Goal: Task Accomplishment & Management: Complete application form

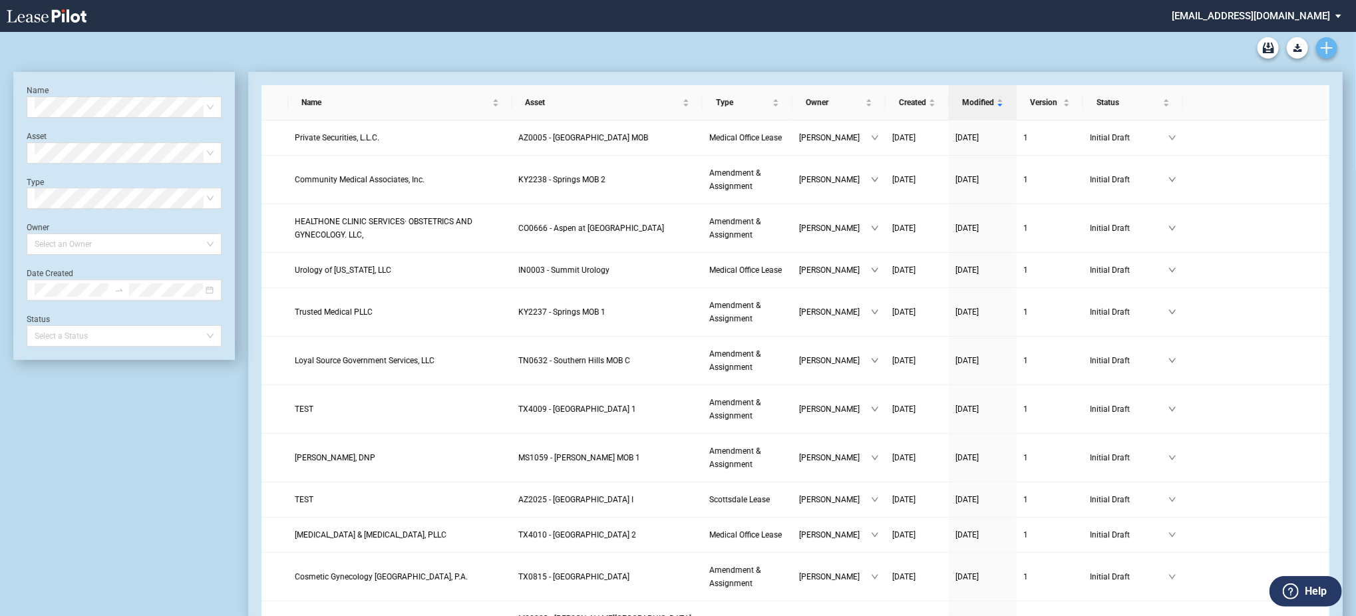
click at [1326, 54] on link "Create new document" at bounding box center [1326, 47] width 21 height 21
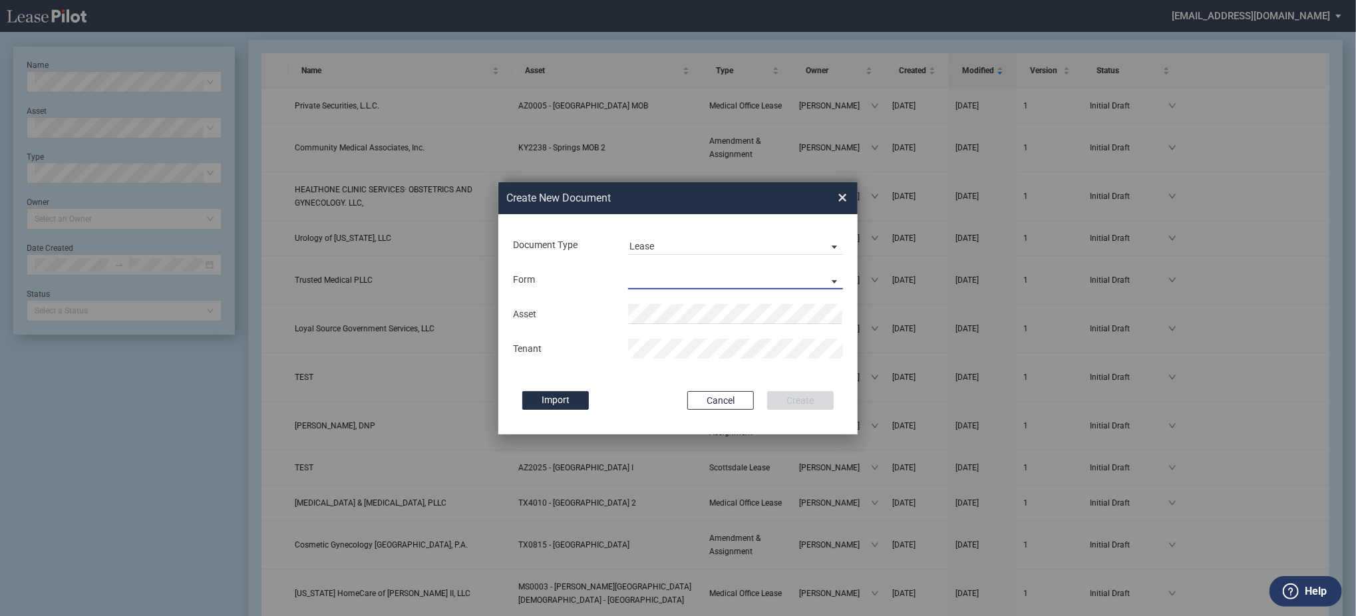
click at [669, 273] on md-select "Medical Office Lease Scottsdale Lease Louisville Lease 1370 Medical Place Lease…" at bounding box center [735, 279] width 215 height 20
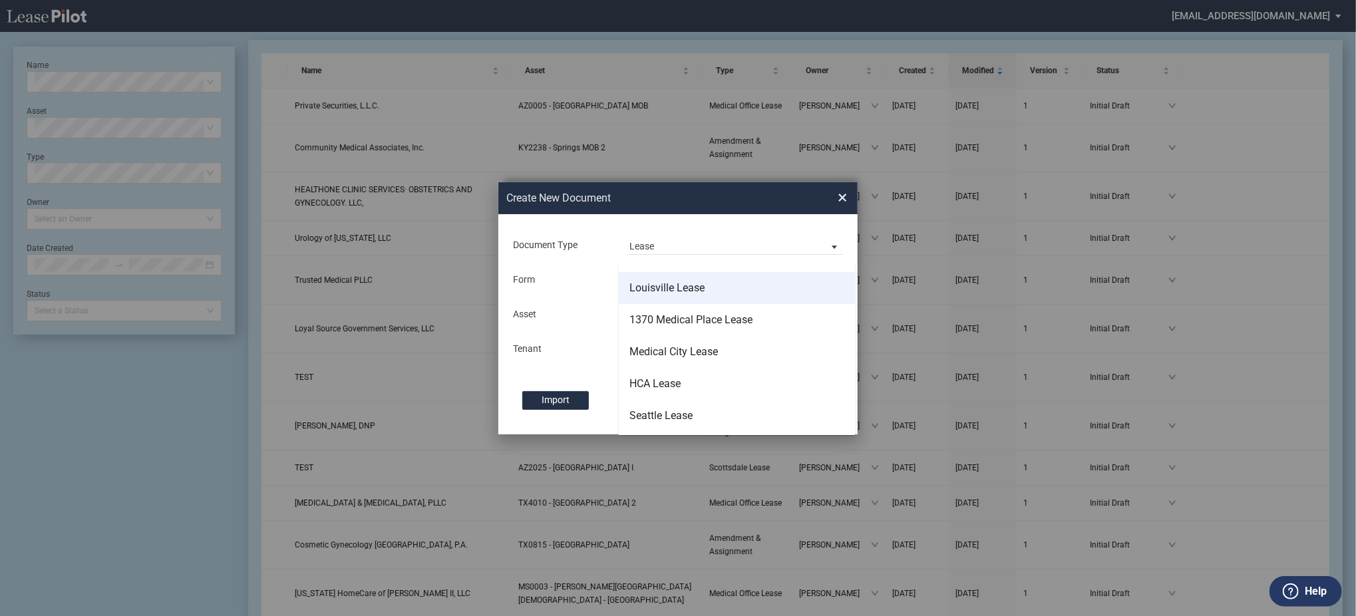
scroll to position [85, 0]
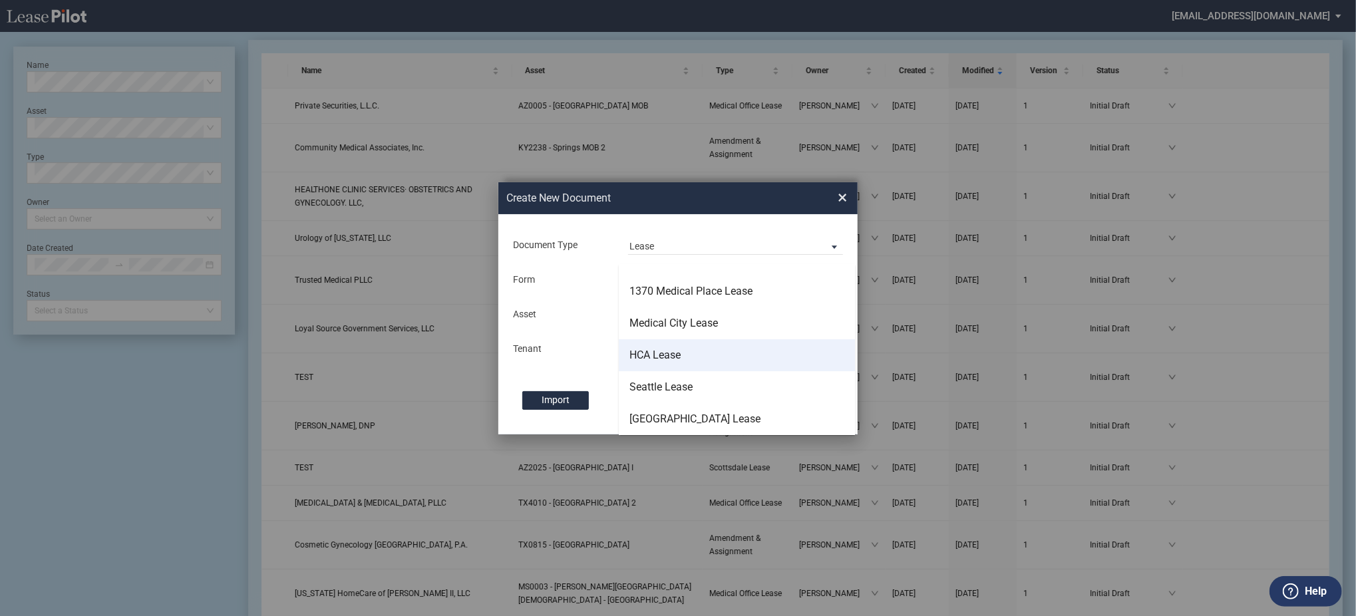
click at [679, 343] on md-option "HCA Lease" at bounding box center [737, 355] width 236 height 32
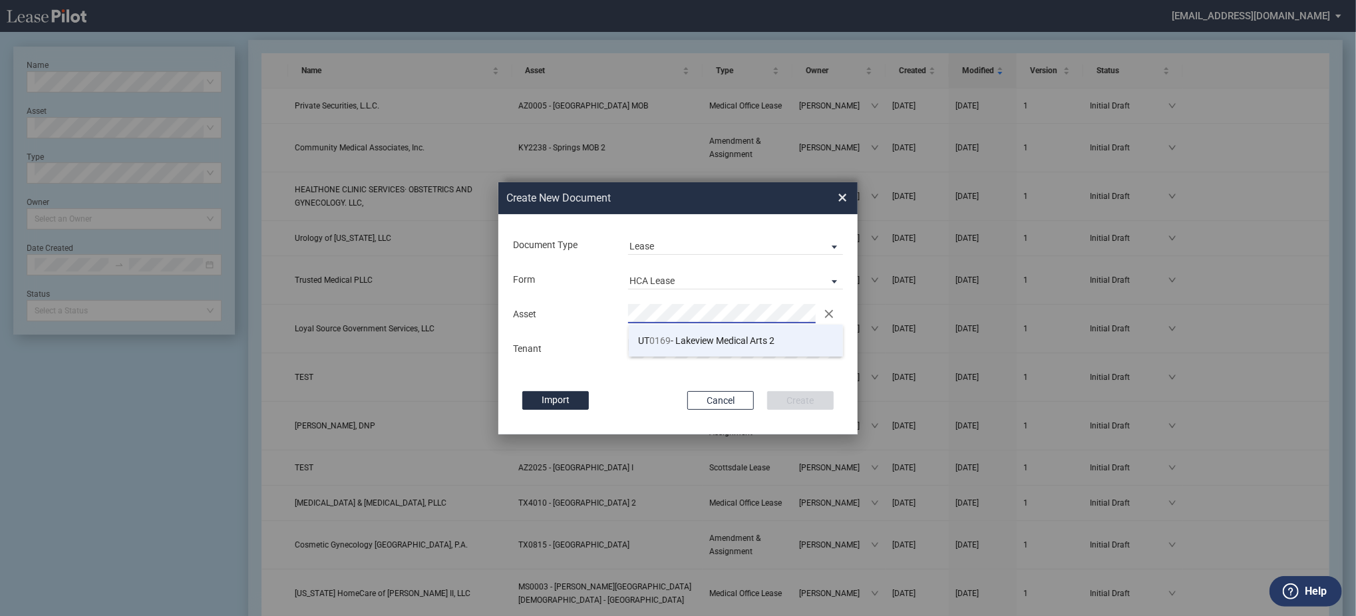
click at [708, 342] on span "UT 0169 - Lakeview Medical Arts 2" at bounding box center [707, 340] width 136 height 11
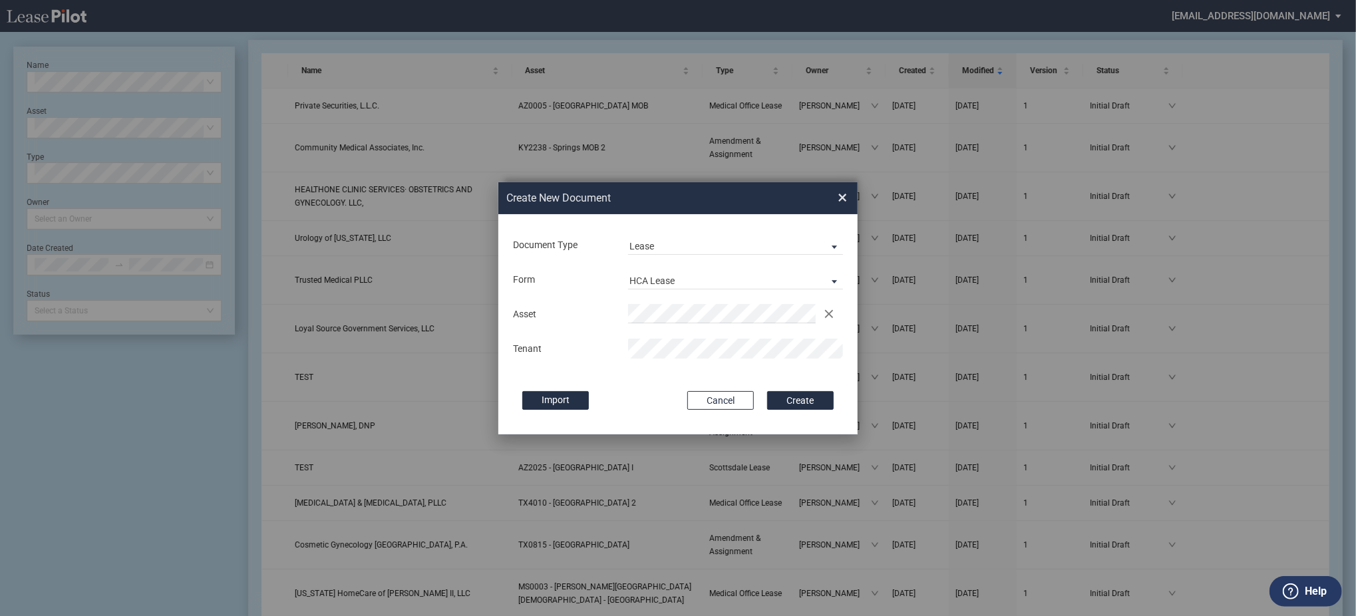
click at [767, 391] on button "Create" at bounding box center [800, 400] width 67 height 19
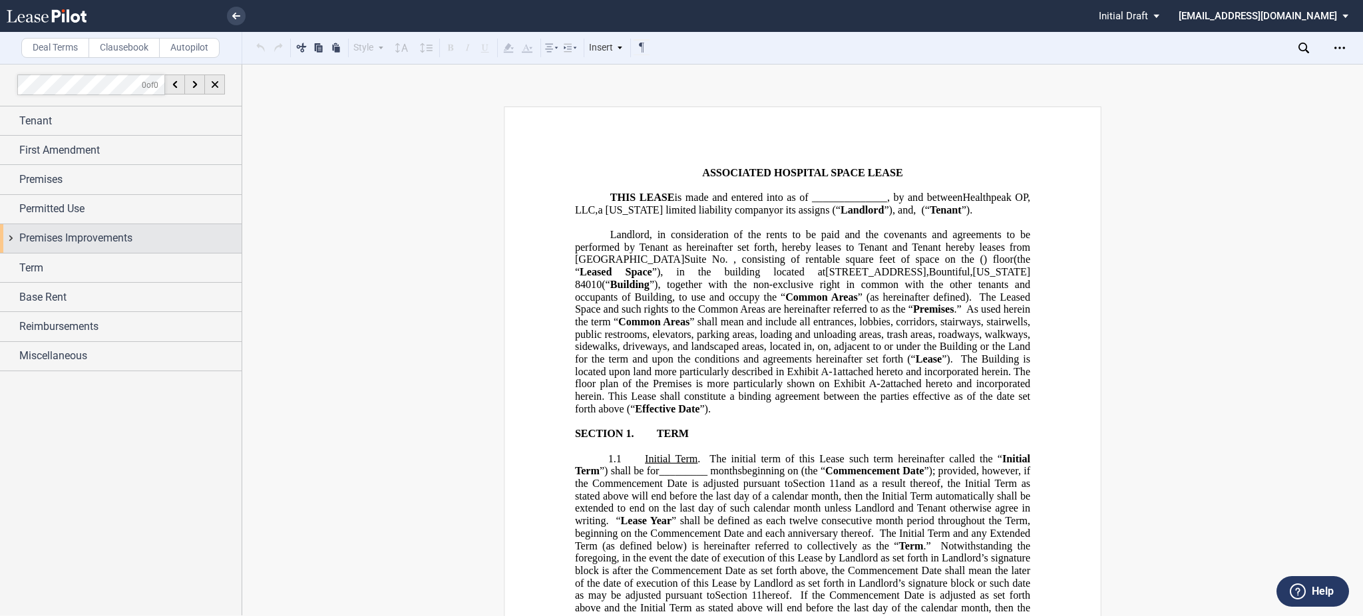
click at [128, 232] on span "Premises Improvements" at bounding box center [75, 238] width 113 height 16
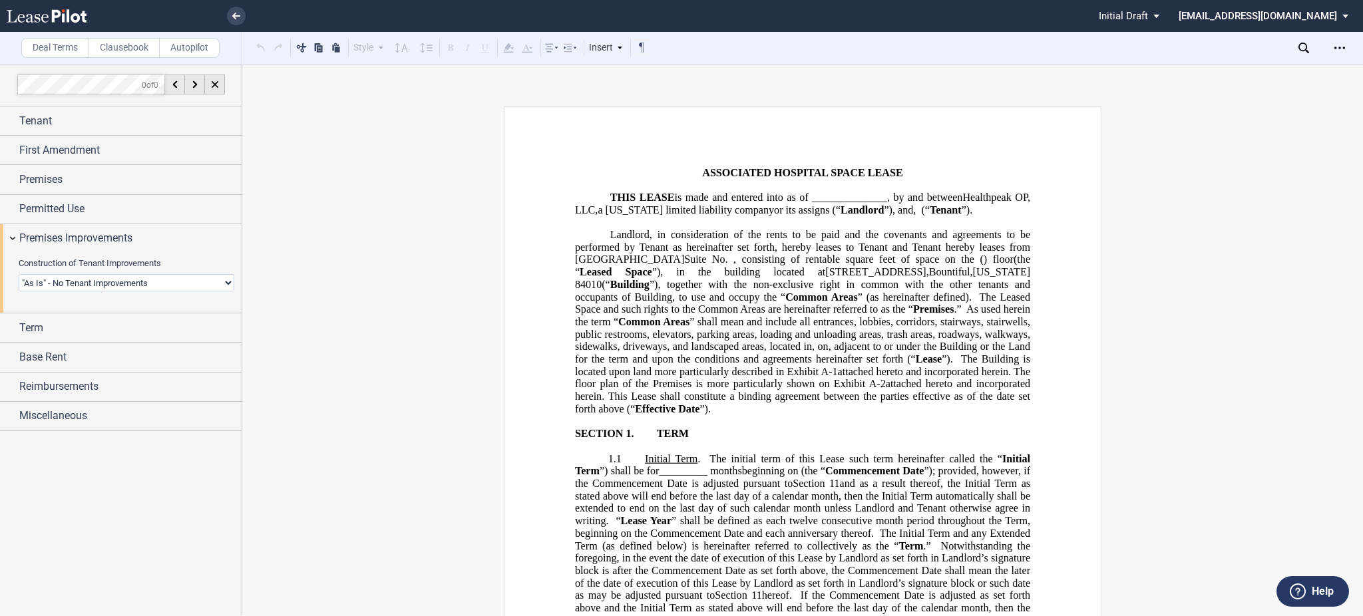
click at [114, 296] on div "Construction of Tenant Improvements Landlord Constructs Tenant Improvements Ten…" at bounding box center [127, 280] width 232 height 47
click at [121, 283] on select "Landlord Constructs Tenant Improvements Tenant Constructs Tenant Improvements "…" at bounding box center [127, 282] width 216 height 17
click at [19, 274] on select "Landlord Constructs Tenant Improvements Tenant Constructs Tenant Improvements "…" at bounding box center [127, 282] width 216 height 17
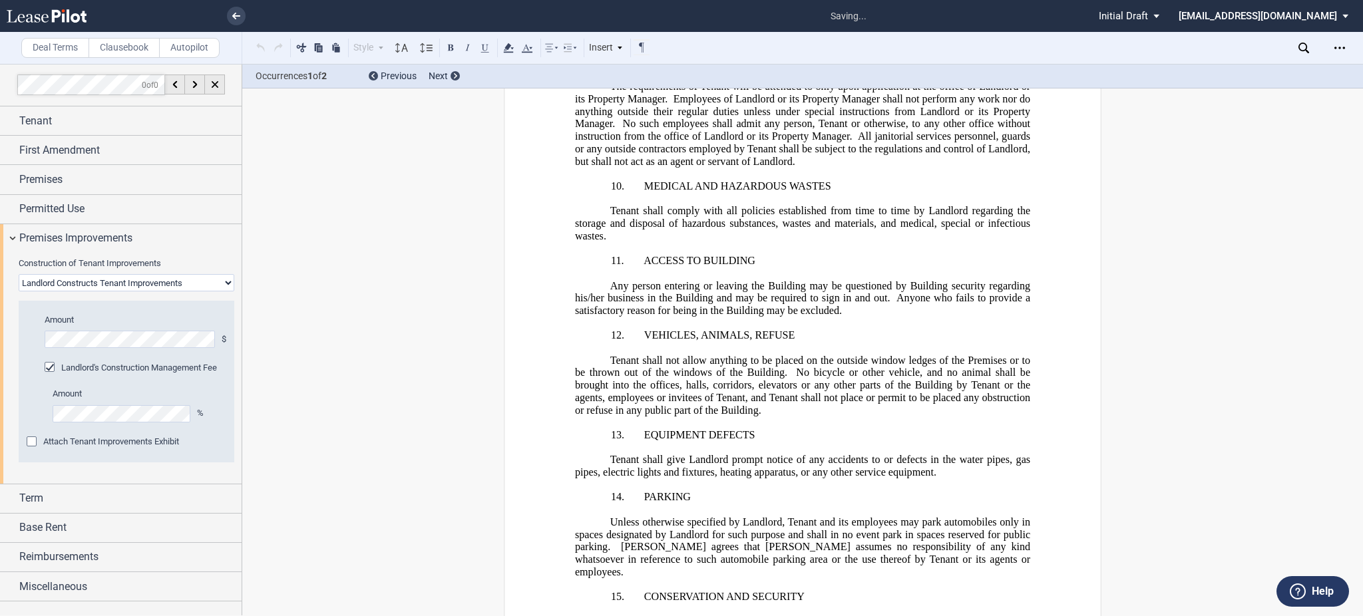
scroll to position [15709, 0]
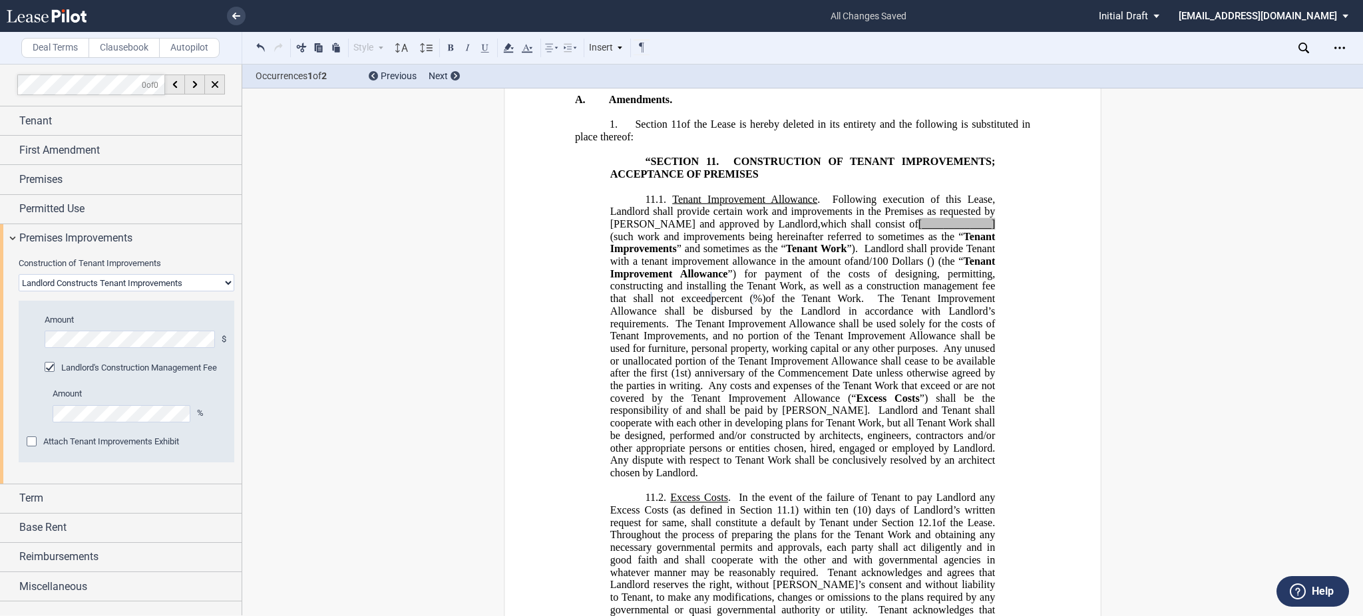
click at [58, 362] on div "Landlord's Construction Management Fee" at bounding box center [51, 368] width 13 height 13
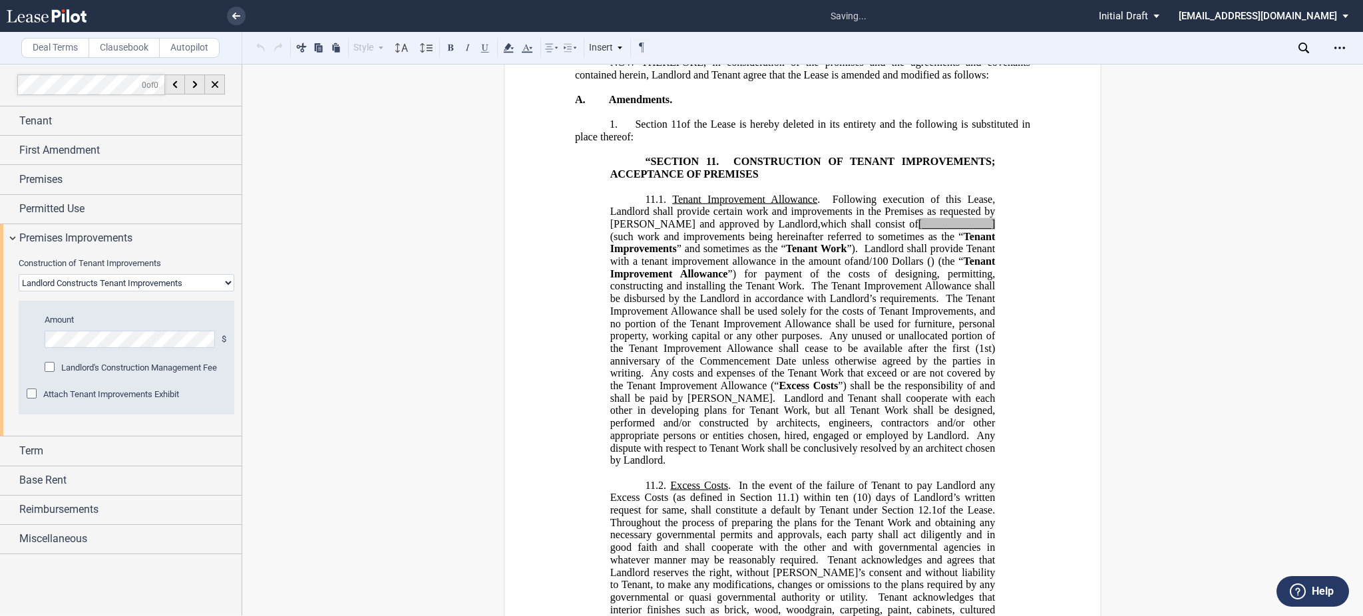
click at [58, 362] on div "Landlord's Construction Management Fee" at bounding box center [51, 368] width 13 height 13
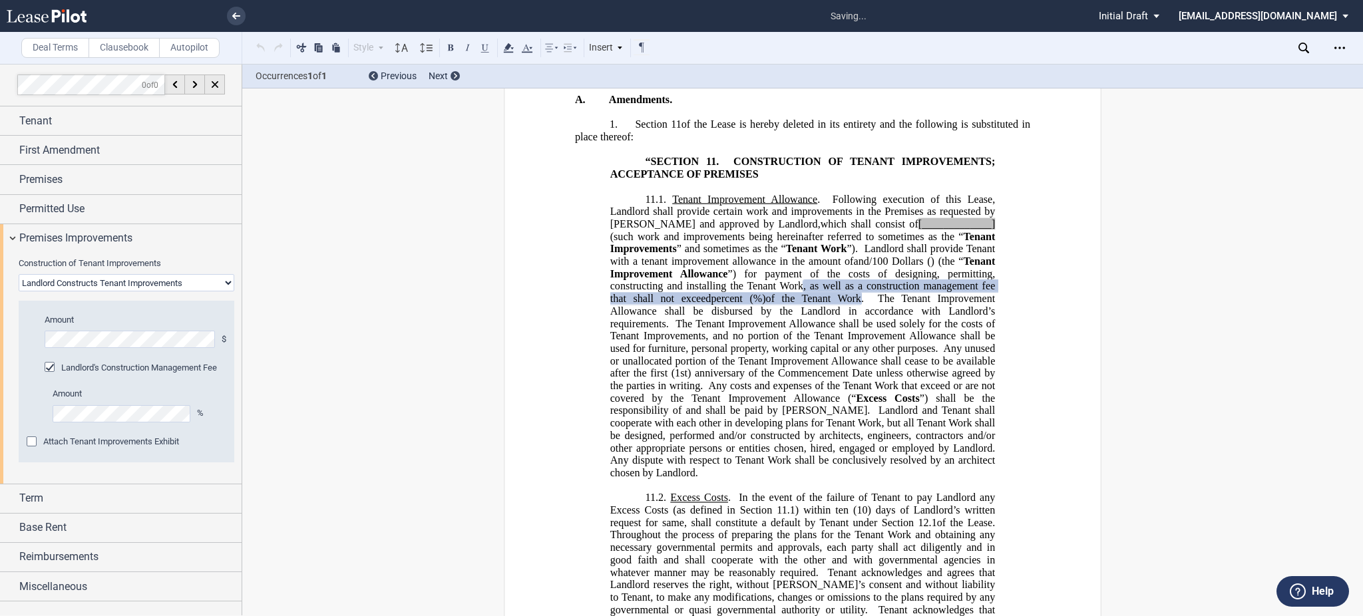
click at [66, 355] on div "Amount $" at bounding box center [136, 337] width 182 height 47
click at [67, 365] on span "Landlord's Construction Management Fee" at bounding box center [139, 368] width 156 height 10
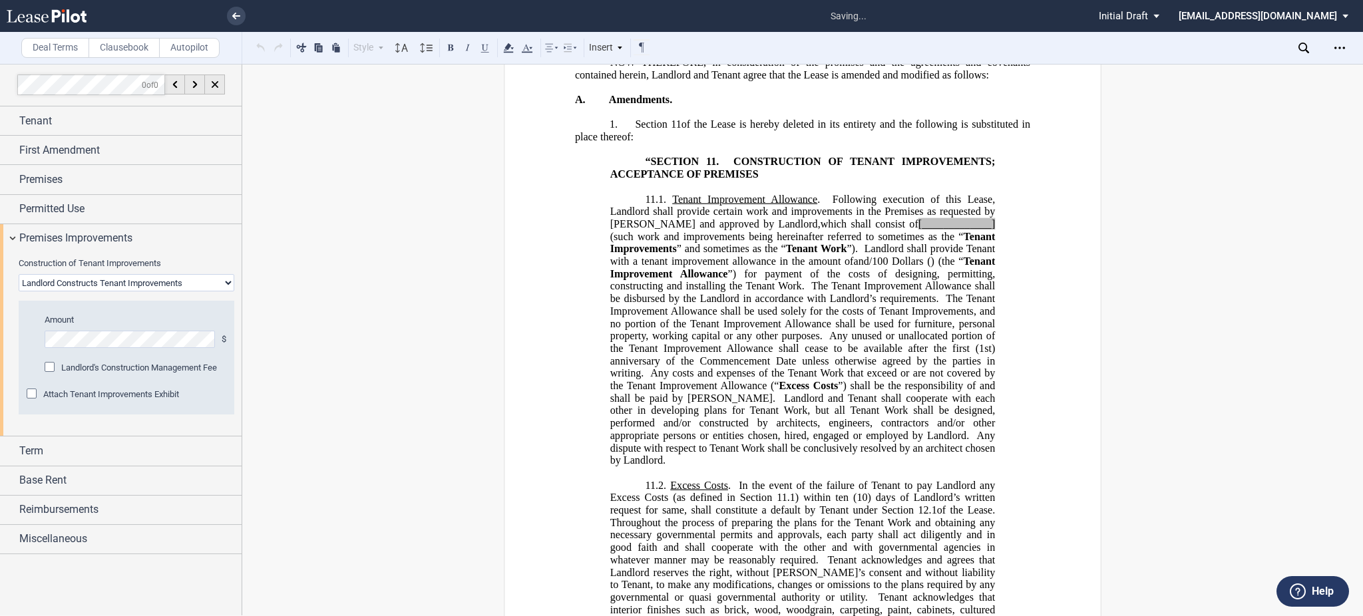
click at [67, 365] on span "Landlord's Construction Management Fee" at bounding box center [139, 368] width 156 height 10
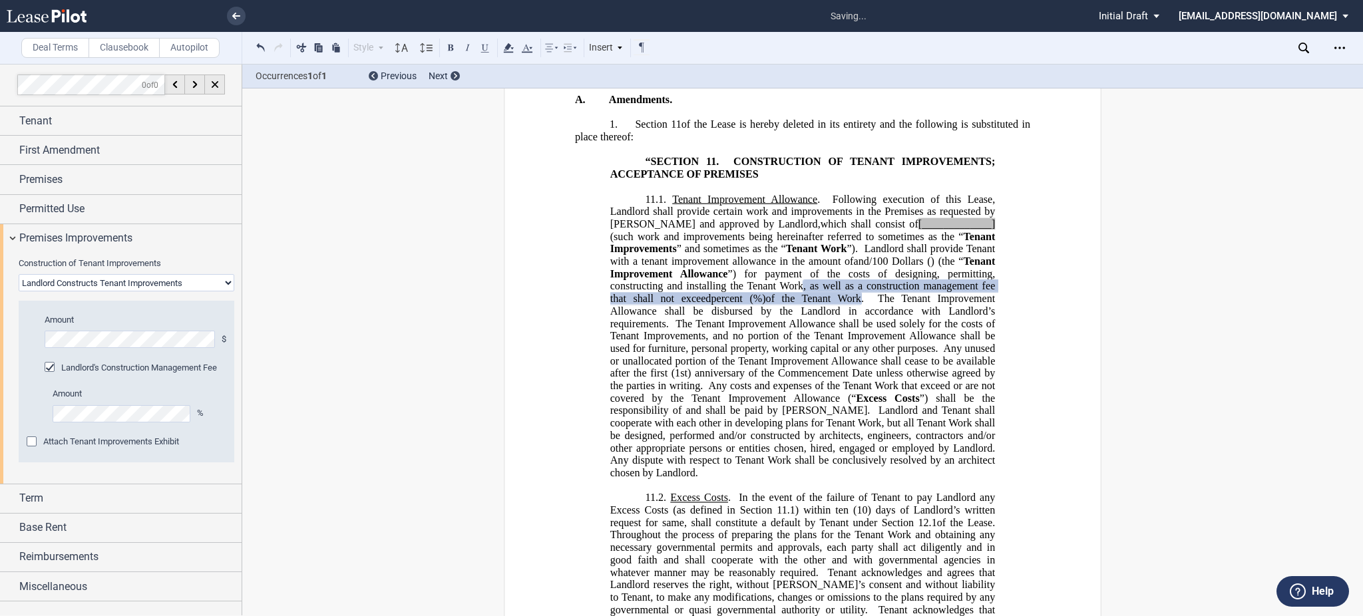
click at [85, 448] on div "Attach Tenant Improvements Exhibit" at bounding box center [111, 442] width 136 height 12
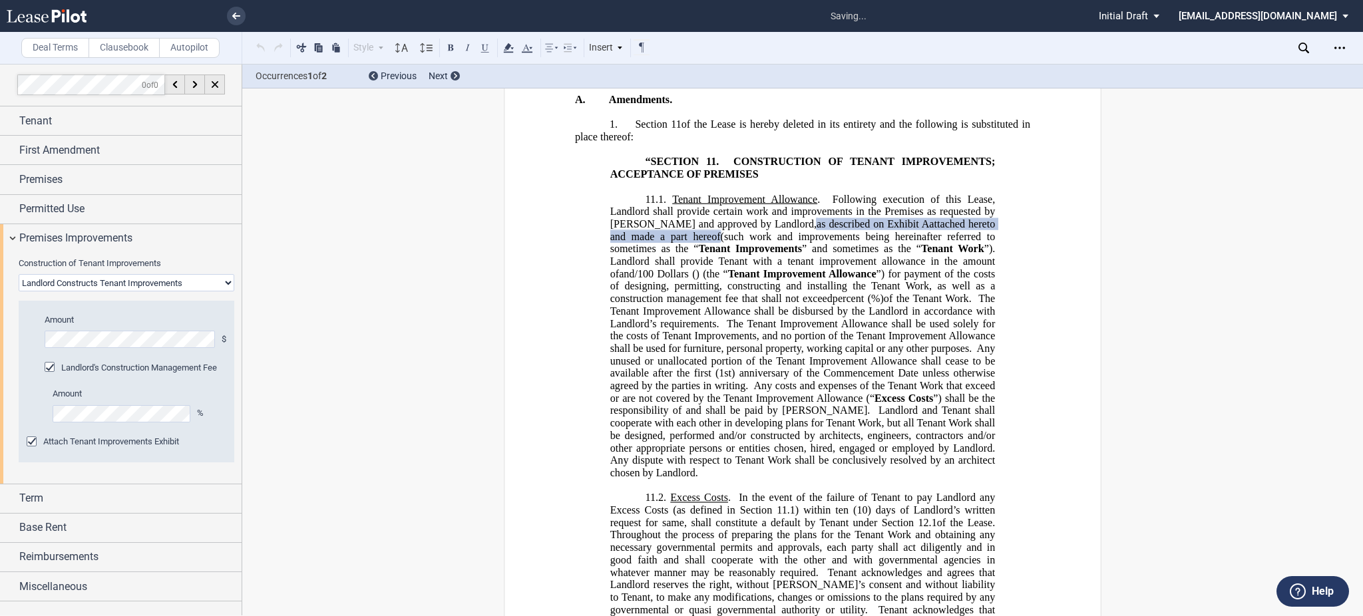
click at [85, 448] on div "Attach Tenant Improvements Exhibit" at bounding box center [111, 442] width 136 height 12
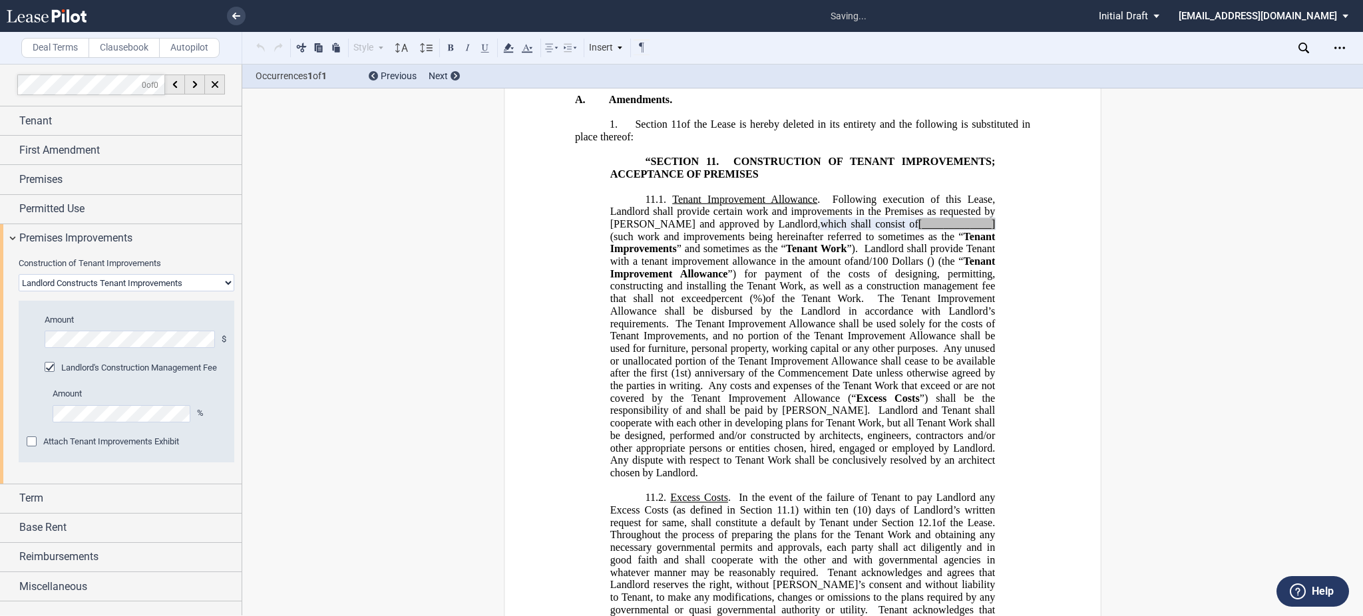
click at [86, 448] on div "Attach Tenant Improvements Exhibit" at bounding box center [127, 449] width 200 height 27
click at [103, 285] on select "Landlord Constructs Tenant Improvements Tenant Constructs Tenant Improvements "…" at bounding box center [127, 282] width 216 height 17
click at [19, 274] on select "Landlord Constructs Tenant Improvements Tenant Constructs Tenant Improvements "…" at bounding box center [127, 282] width 216 height 17
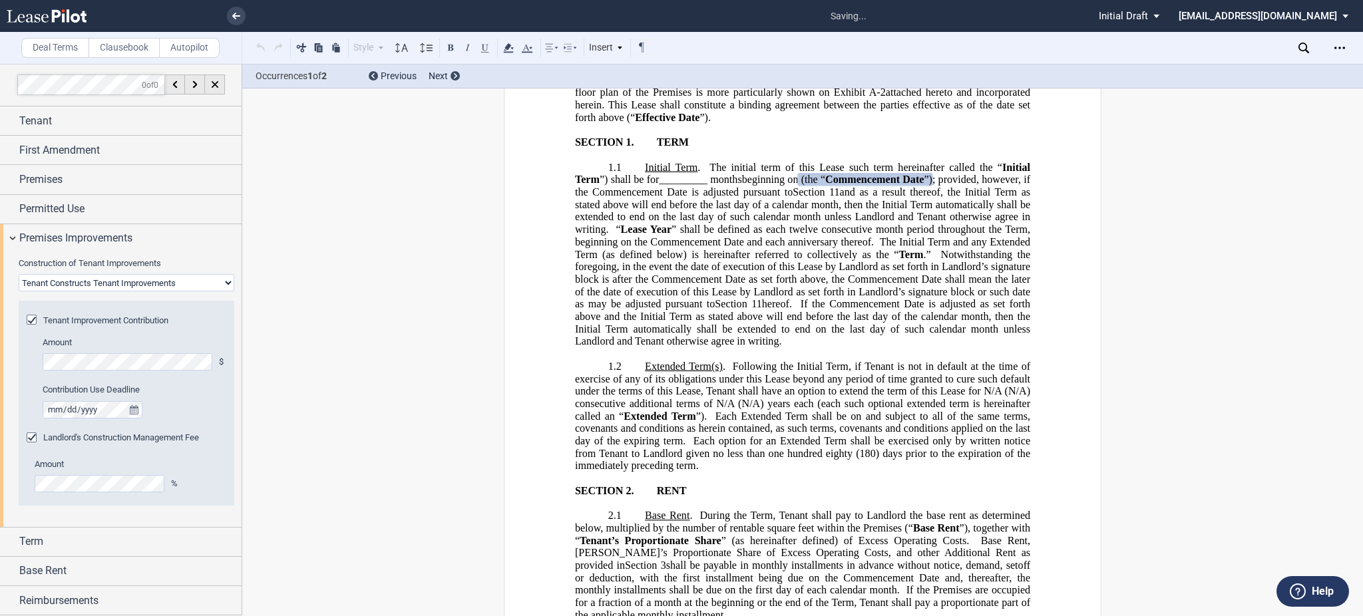
scroll to position [186, 0]
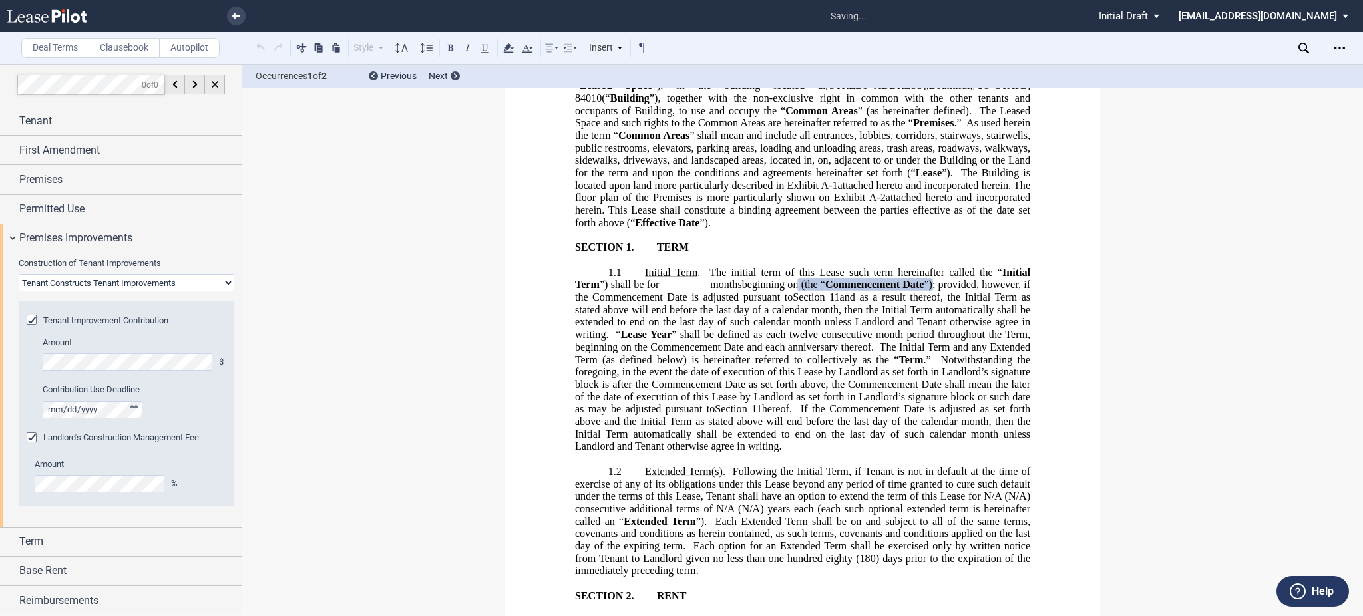
click at [102, 440] on span "Landlord's Construction Management Fee" at bounding box center [121, 437] width 156 height 10
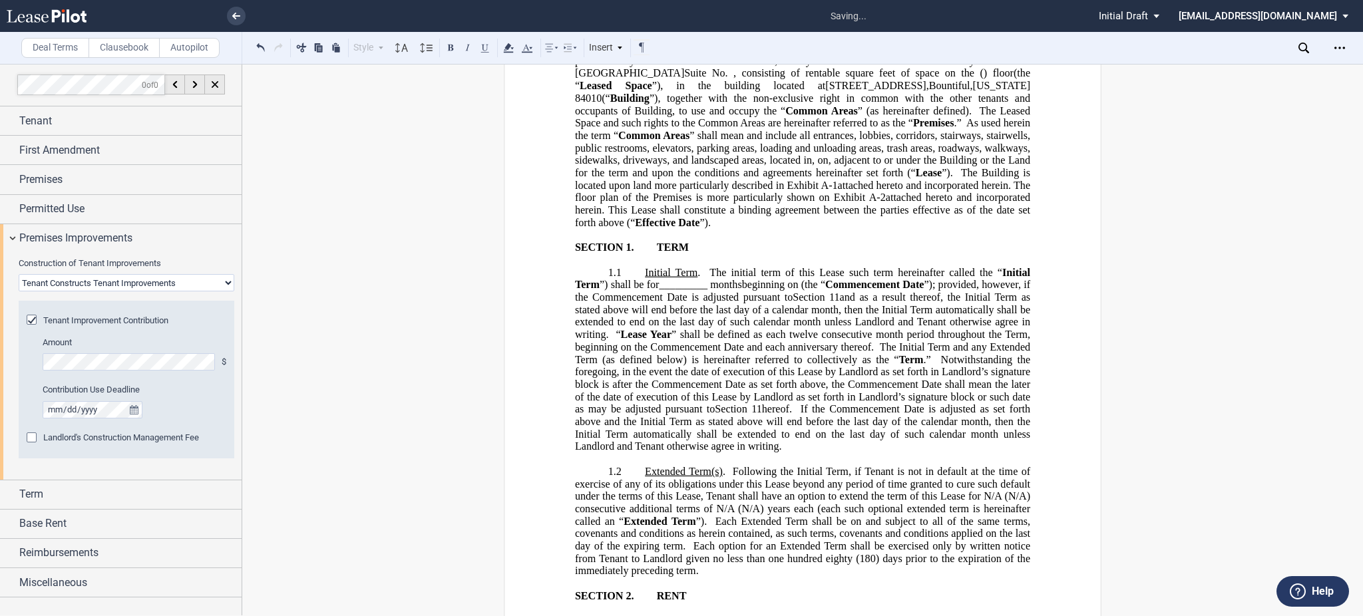
click at [102, 440] on span "Landlord's Construction Management Fee" at bounding box center [121, 437] width 156 height 10
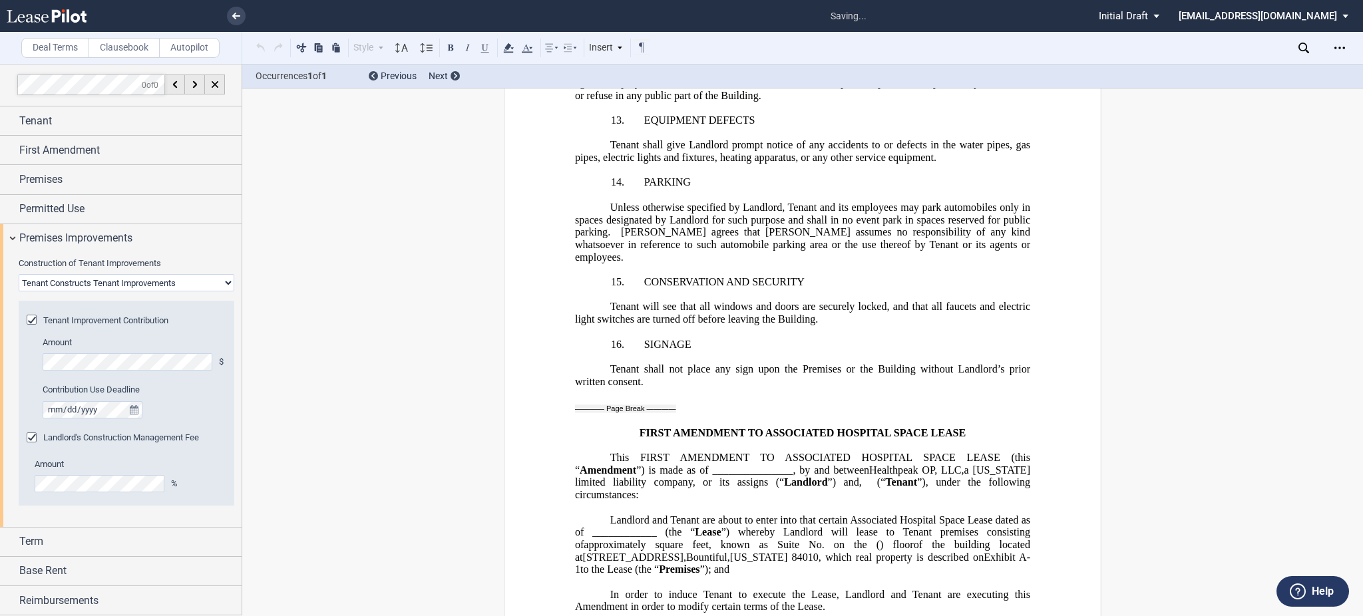
scroll to position [15683, 0]
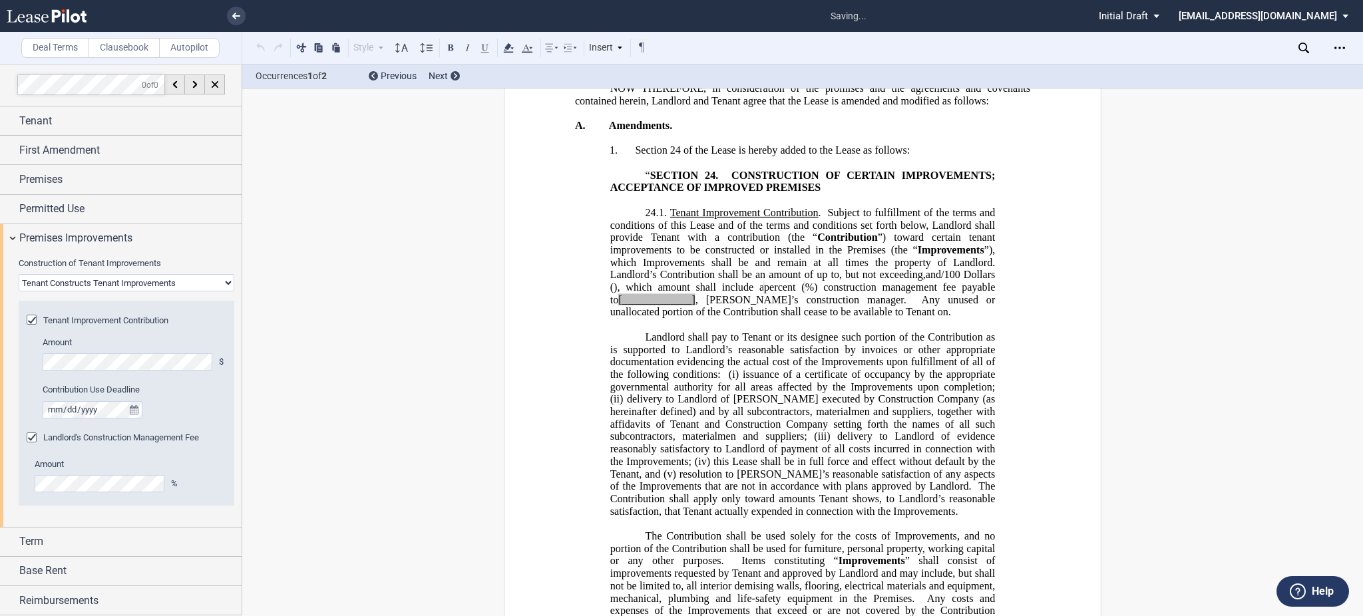
click at [81, 433] on span "Landlord's Construction Management Fee" at bounding box center [121, 437] width 156 height 10
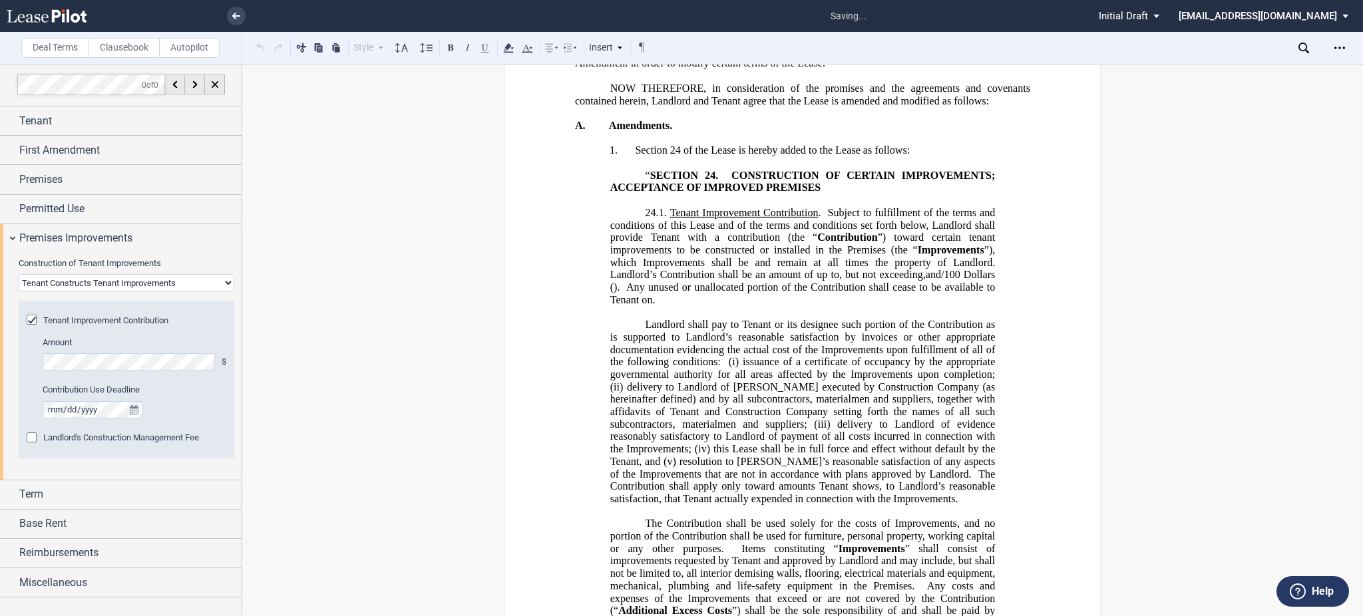
click at [81, 433] on span "Landlord's Construction Management Fee" at bounding box center [121, 437] width 156 height 10
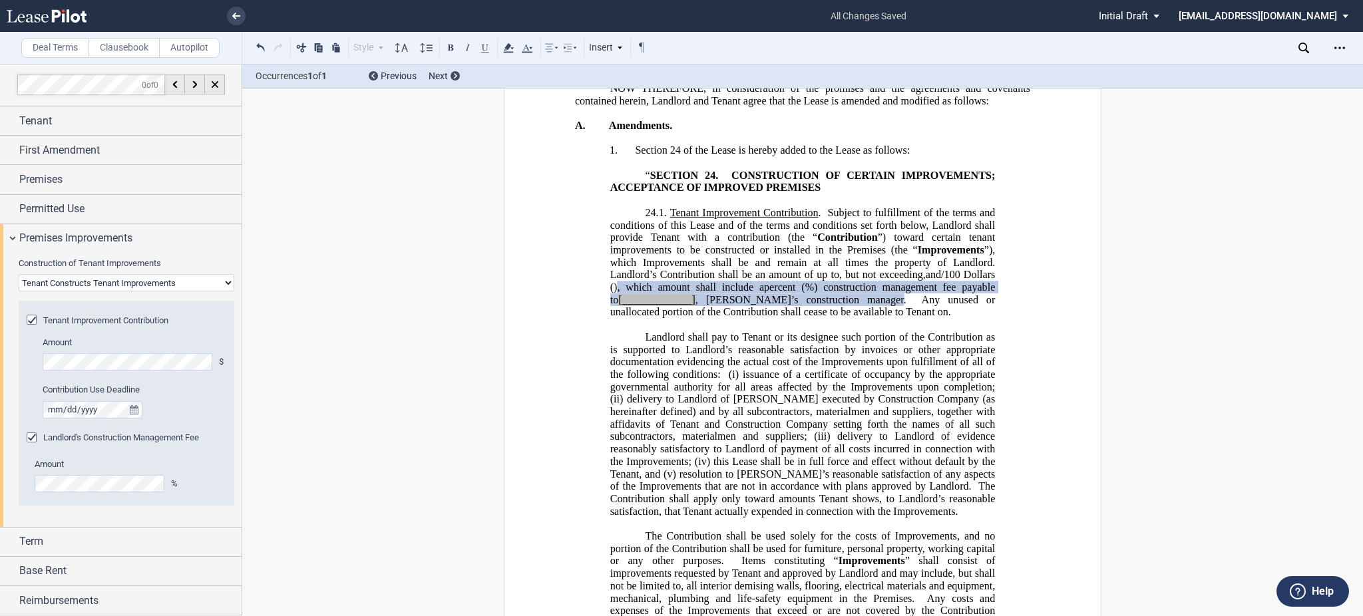
click at [105, 285] on select "Landlord Constructs Tenant Improvements Tenant Constructs Tenant Improvements "…" at bounding box center [127, 282] width 216 height 17
select select "landlord"
click at [19, 274] on select "Landlord Constructs Tenant Improvements Tenant Constructs Tenant Improvements "…" at bounding box center [127, 282] width 216 height 17
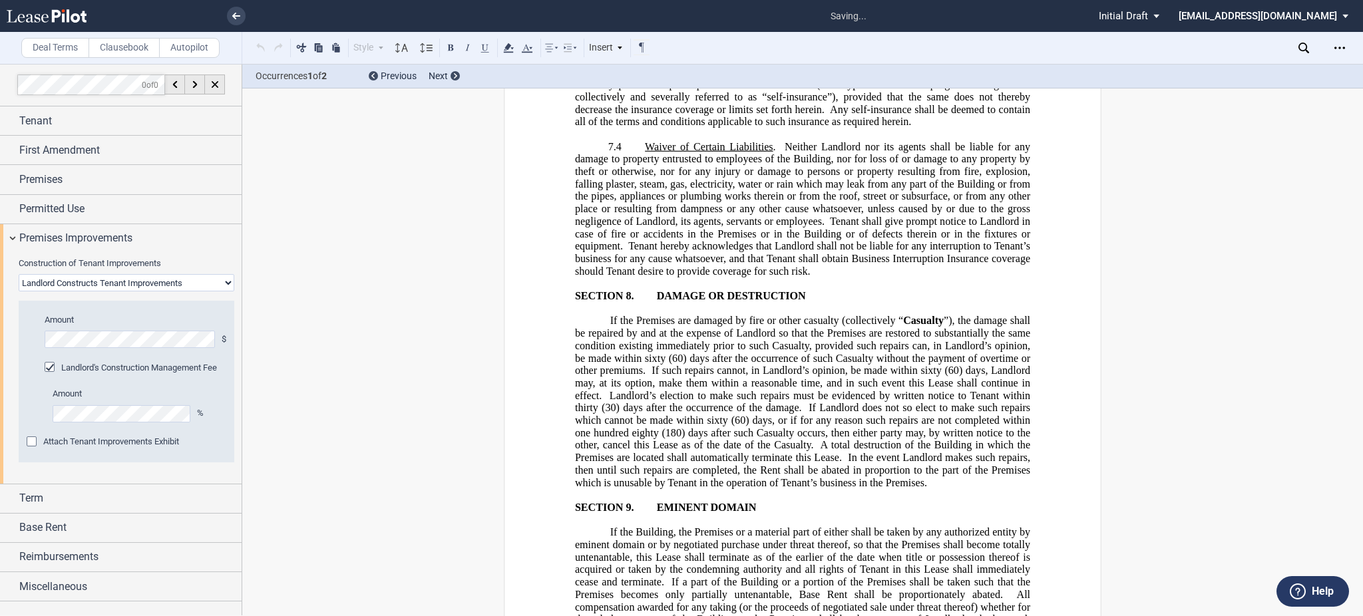
scroll to position [15709, 0]
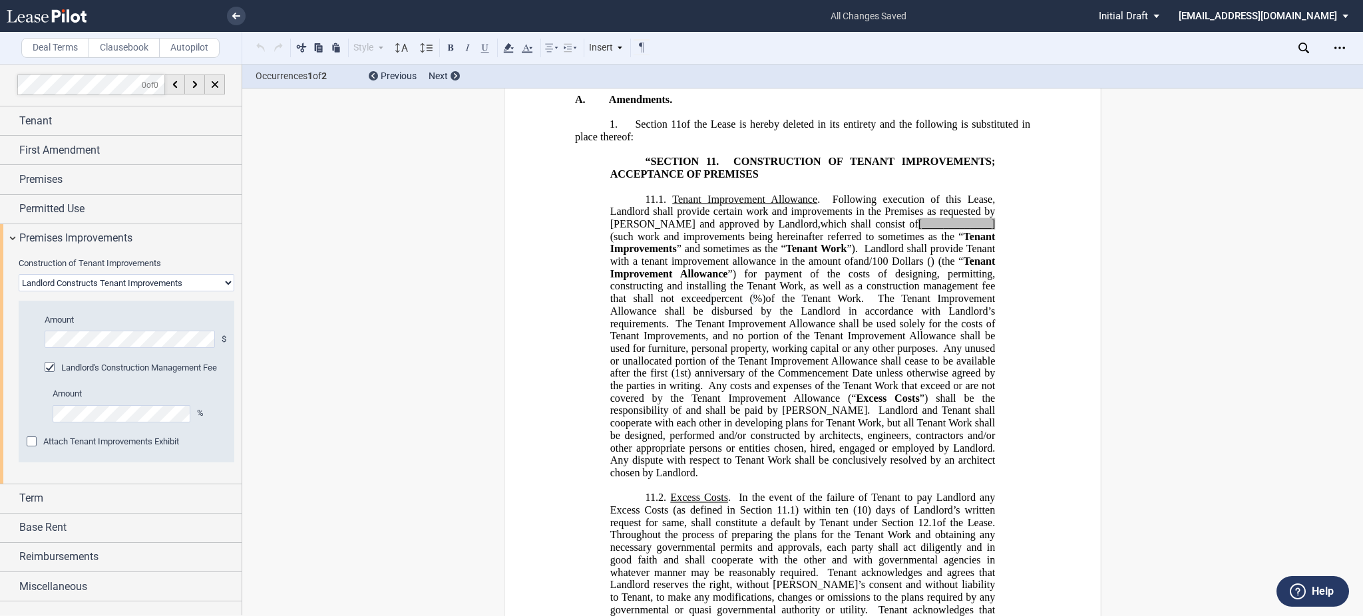
click at [1336, 37] on div "Download Download Lease Download First Amendment Share Document Print Create a …" at bounding box center [1339, 47] width 21 height 21
click at [1339, 62] on div "Download Download Lease Download First Amendment Share Document Print Create a …" at bounding box center [1244, 48] width 236 height 32
click at [1343, 52] on icon "Open Lease options menu" at bounding box center [1339, 48] width 11 height 11
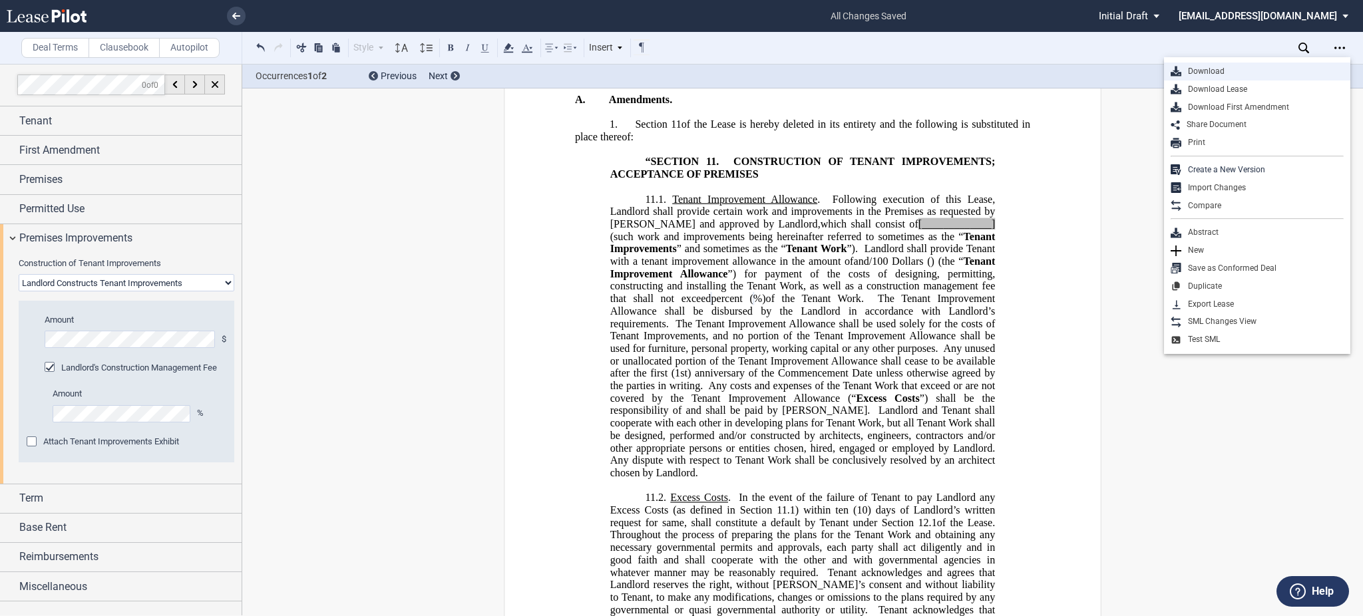
click at [1329, 63] on div "Download" at bounding box center [1257, 72] width 186 height 18
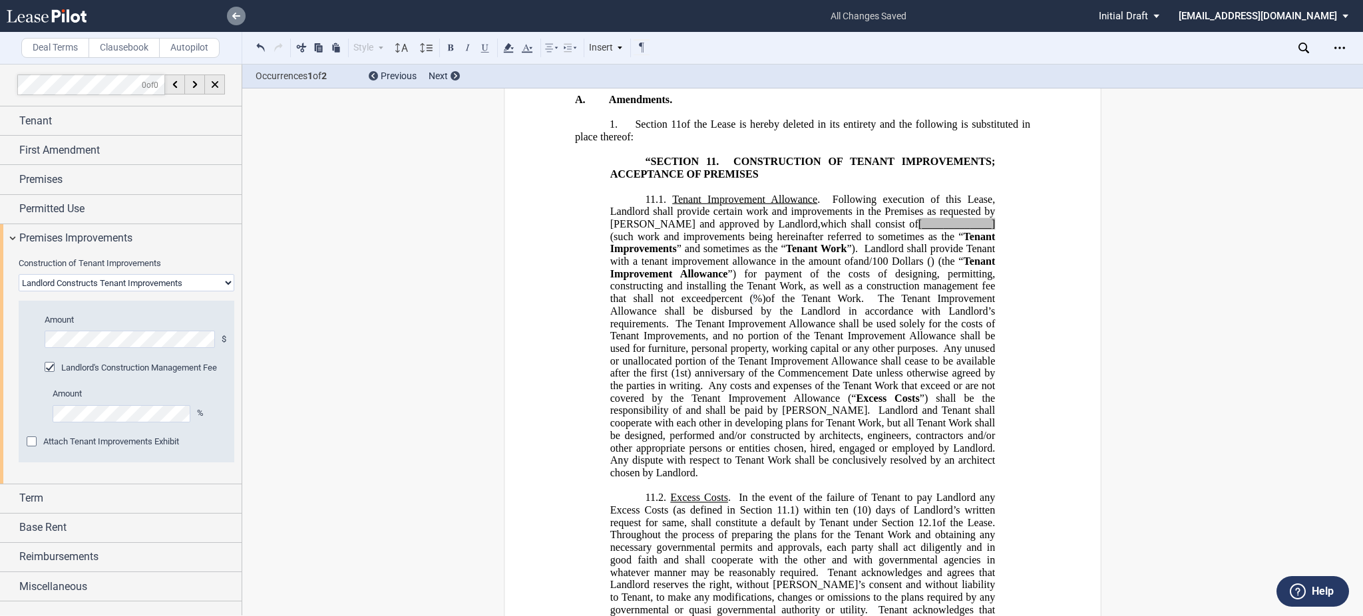
click at [230, 20] on link at bounding box center [236, 16] width 19 height 19
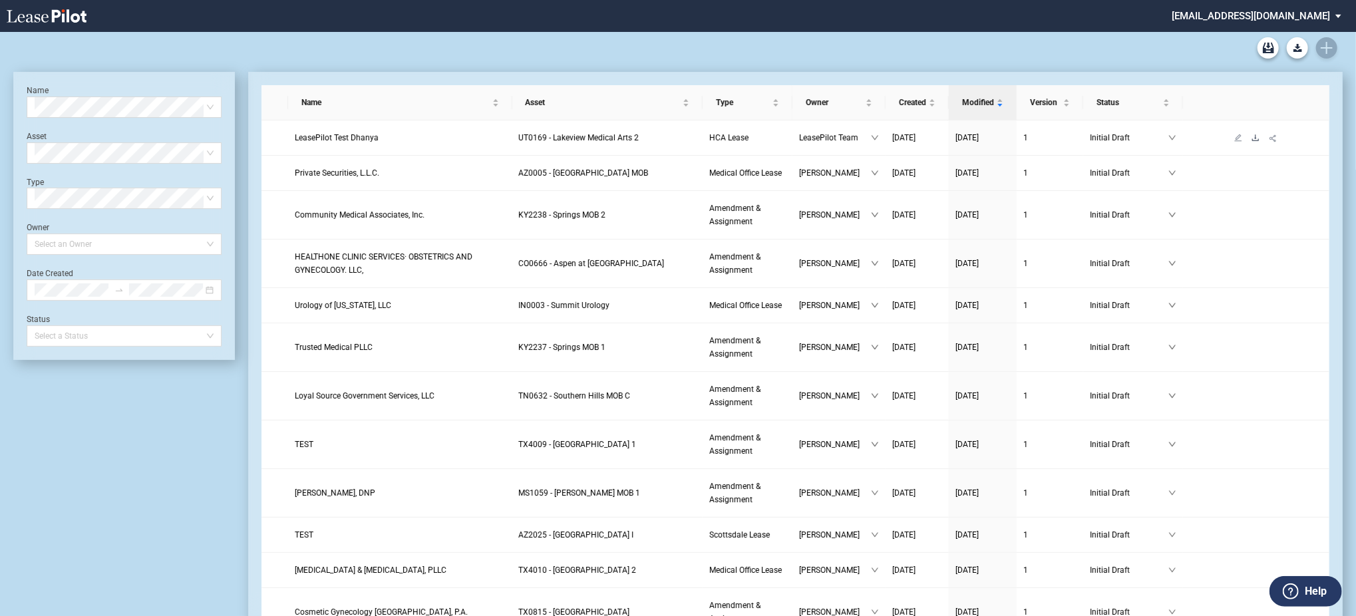
click at [1257, 136] on icon "download" at bounding box center [1256, 138] width 8 height 8
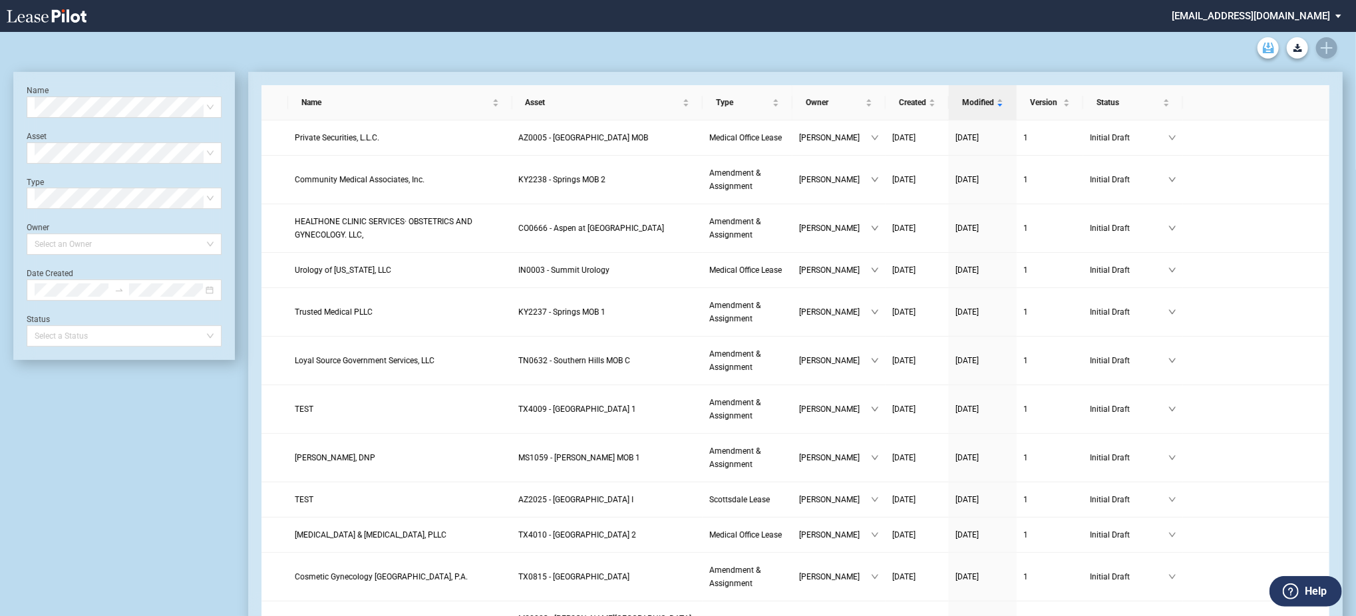
click at [1263, 46] on icon "Archive" at bounding box center [1268, 48] width 11 height 11
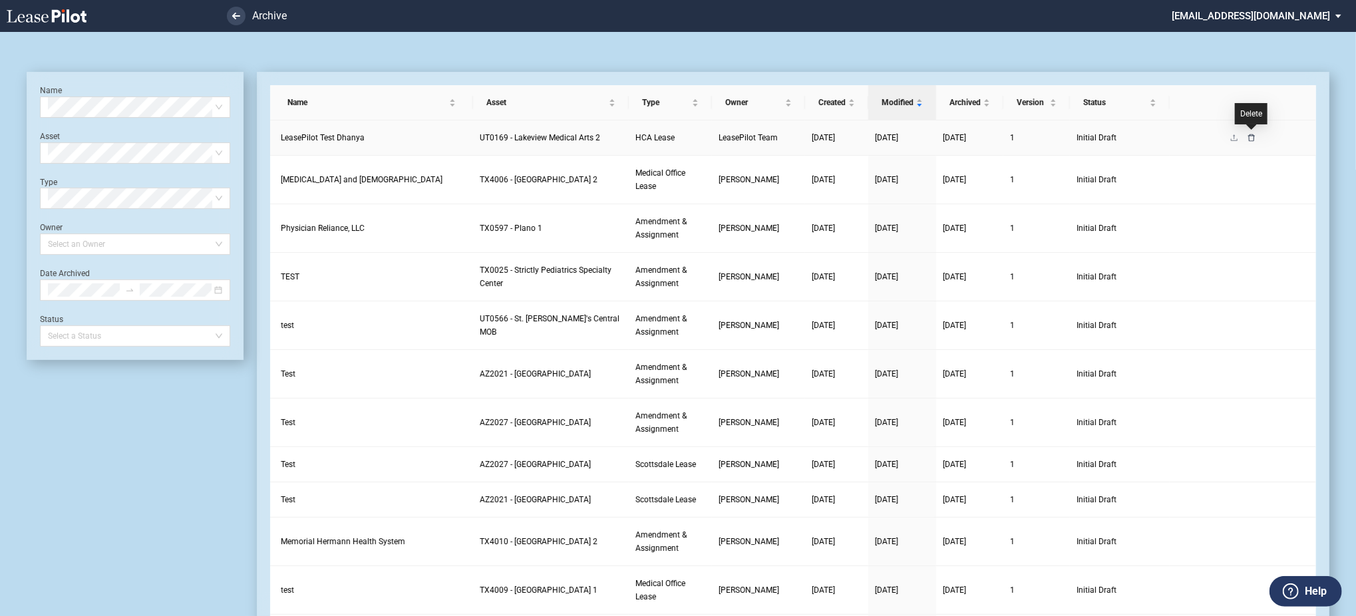
click at [1253, 139] on icon "delete" at bounding box center [1252, 138] width 8 height 8
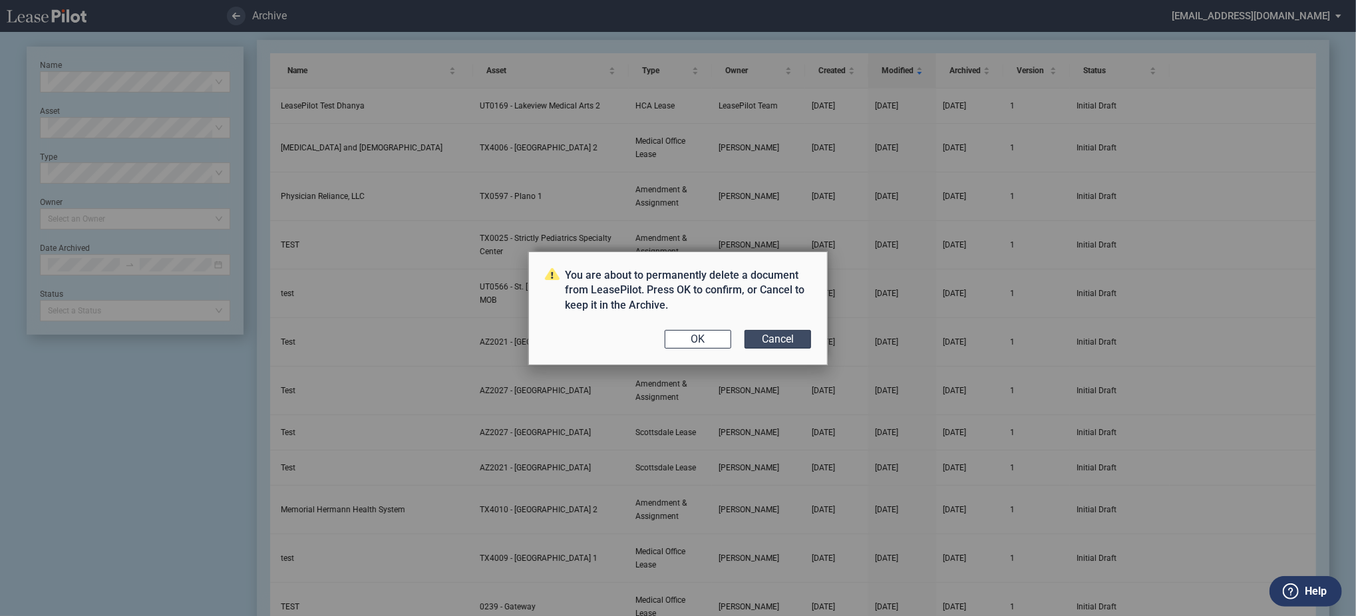
click at [795, 329] on div "You are about to permanently delete a document from LeasePilot. Press OK to con…" at bounding box center [677, 308] width 299 height 114
click at [772, 349] on div "You are about to permanently delete a document from LeasePilot. Press OK to con…" at bounding box center [677, 308] width 299 height 114
click at [774, 340] on button "Cancel" at bounding box center [778, 339] width 67 height 19
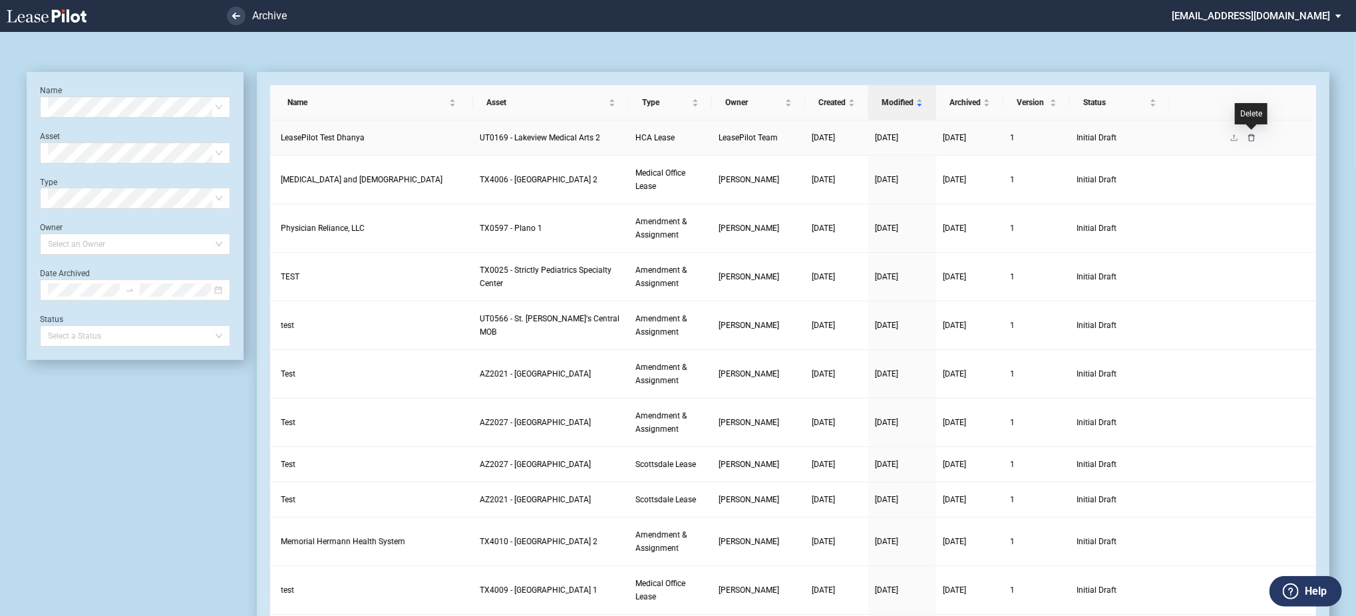
click at [1254, 138] on icon "delete" at bounding box center [1251, 137] width 7 height 7
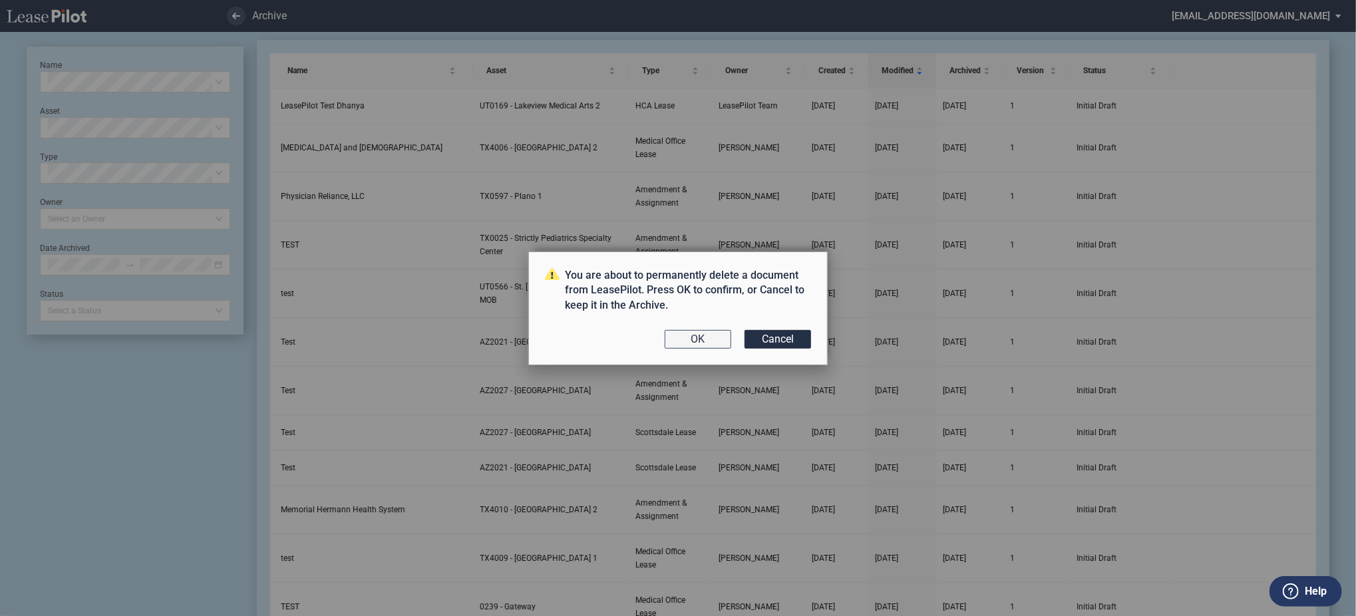
click at [676, 331] on button "OK" at bounding box center [698, 339] width 67 height 19
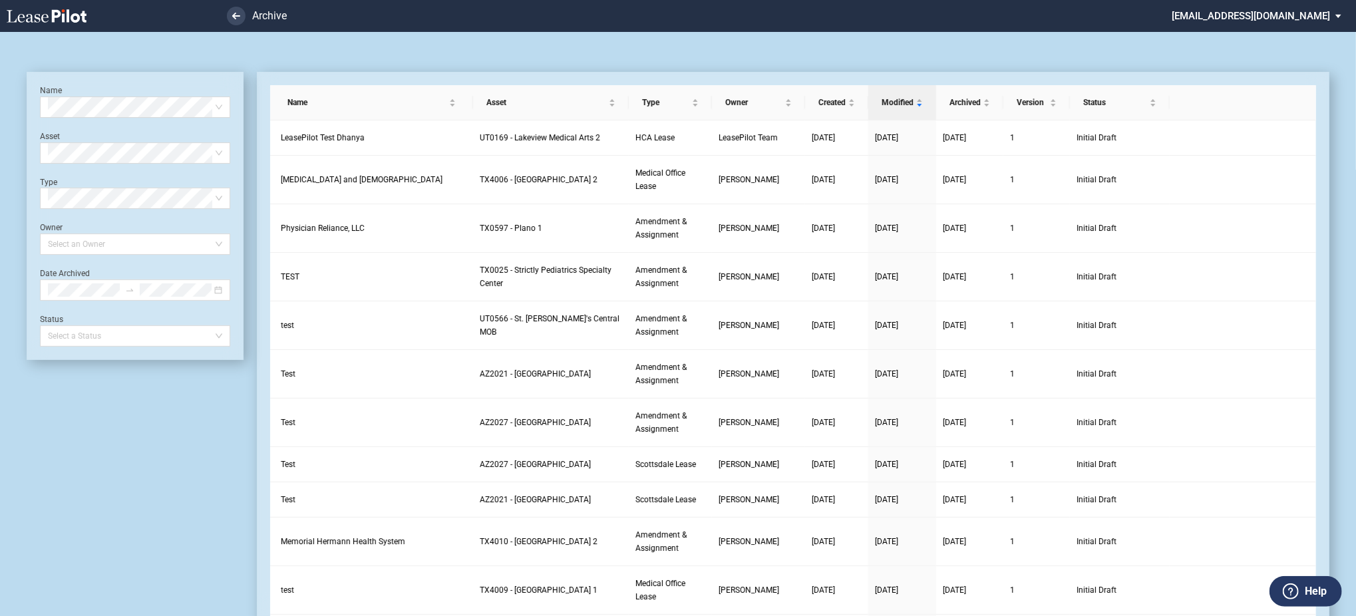
scroll to position [32, 0]
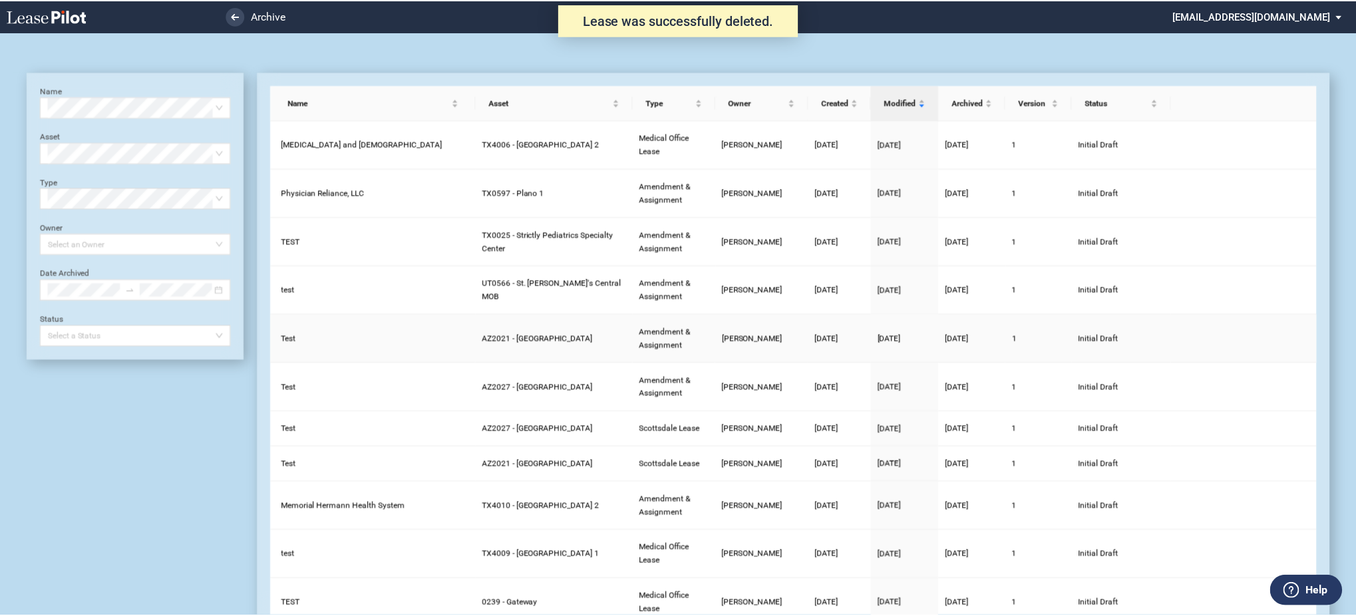
scroll to position [32, 0]
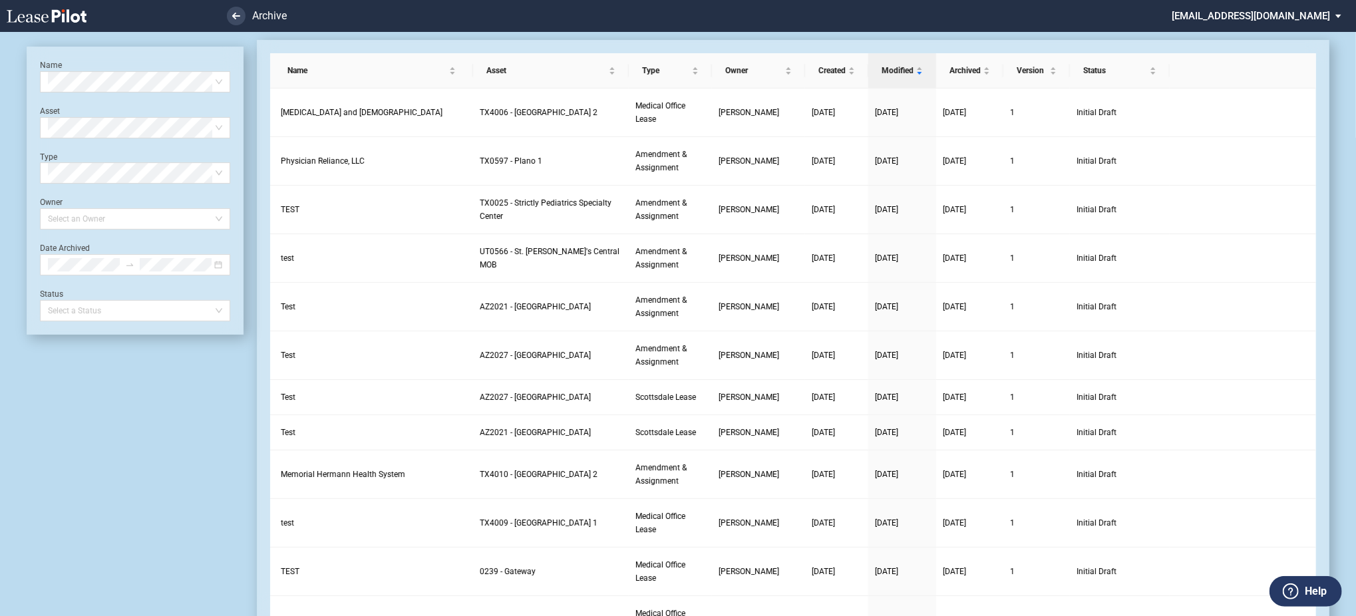
click at [70, 10] on icon at bounding box center [47, 15] width 80 height 13
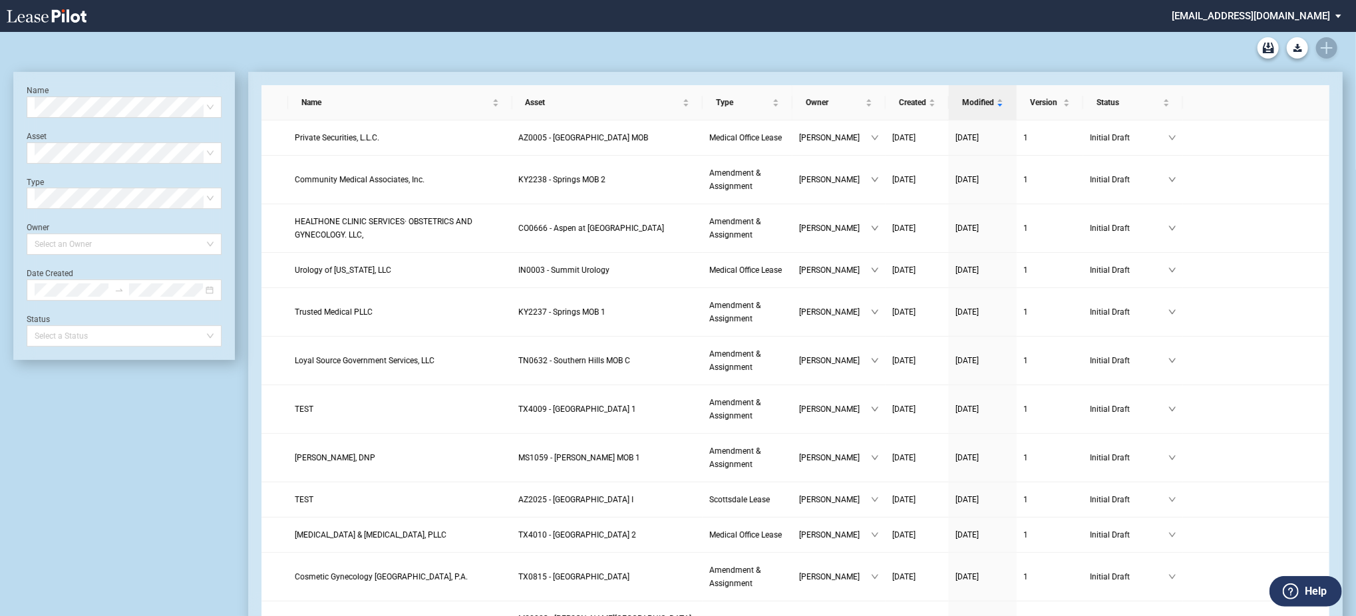
click at [69, 91] on div "Name Select name" at bounding box center [124, 101] width 195 height 33
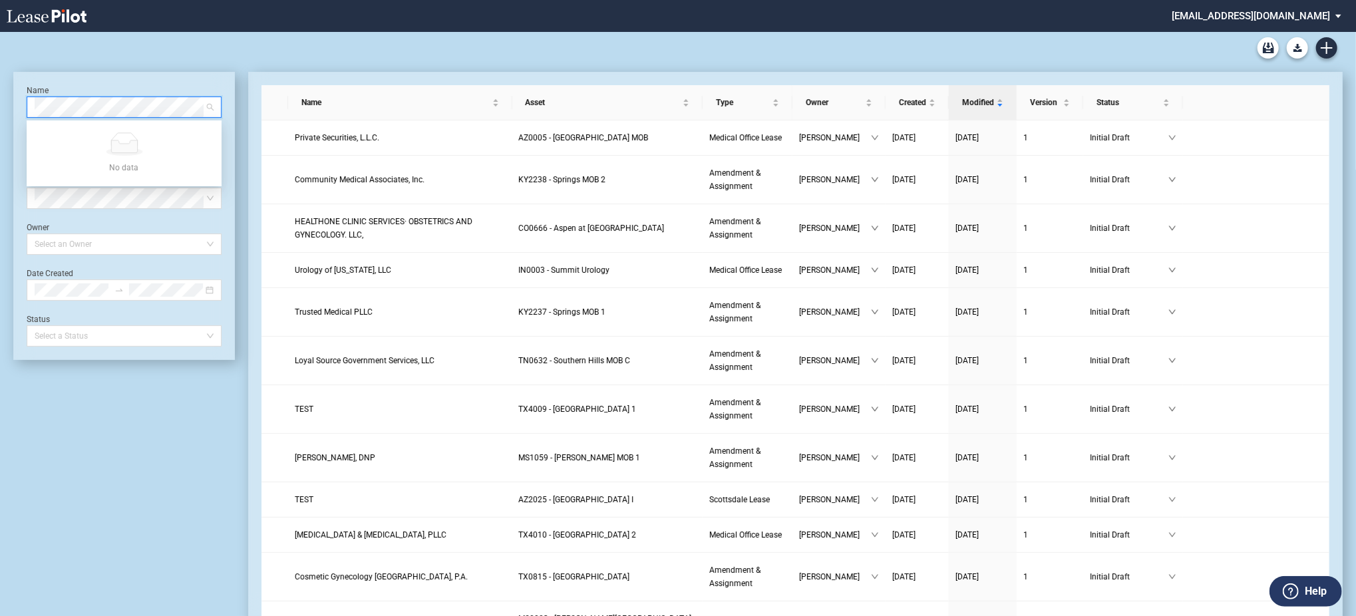
click at [1259, 56] on div "Medical Office Lease Blank Form Medical Office Amendment Blank Form Medical Off…" at bounding box center [677, 48] width 1329 height 32
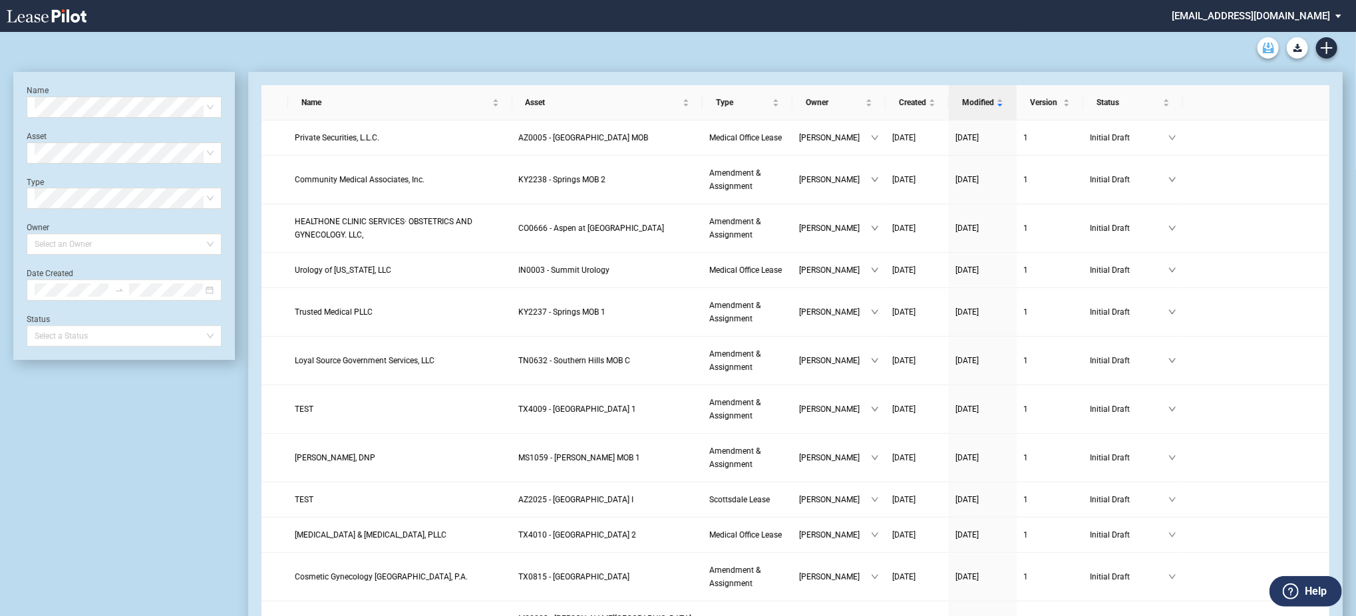
click at [1271, 49] on use "Archive" at bounding box center [1268, 48] width 11 height 11
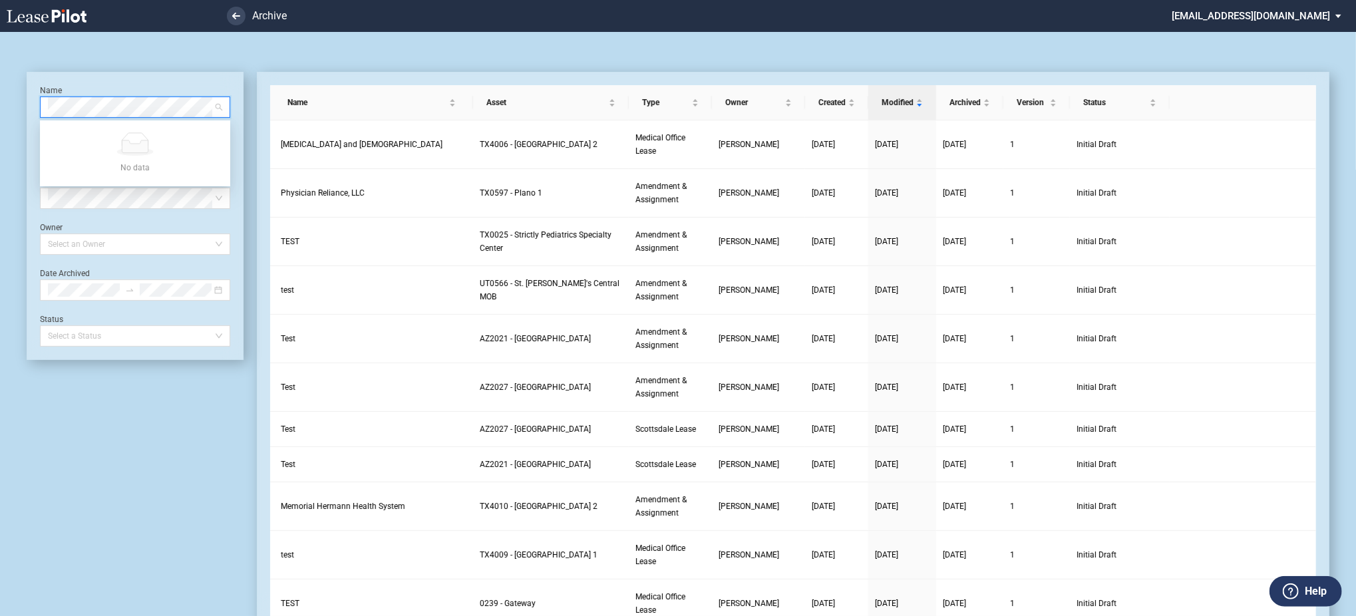
click at [45, 1] on link at bounding box center [70, 16] width 126 height 32
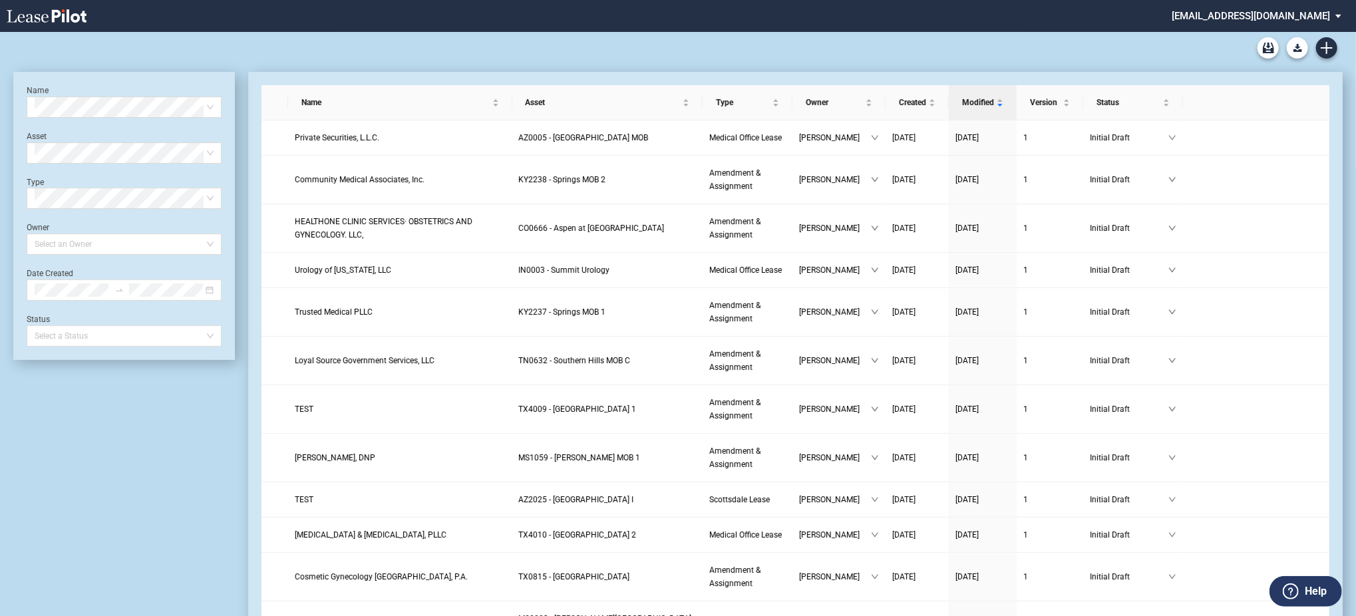
click at [488, 58] on div "Medical Office Lease Blank Form Medical Office Amendment Blank Form Medical Off…" at bounding box center [677, 48] width 1329 height 32
click at [1260, 43] on link "Archive" at bounding box center [1267, 47] width 21 height 21
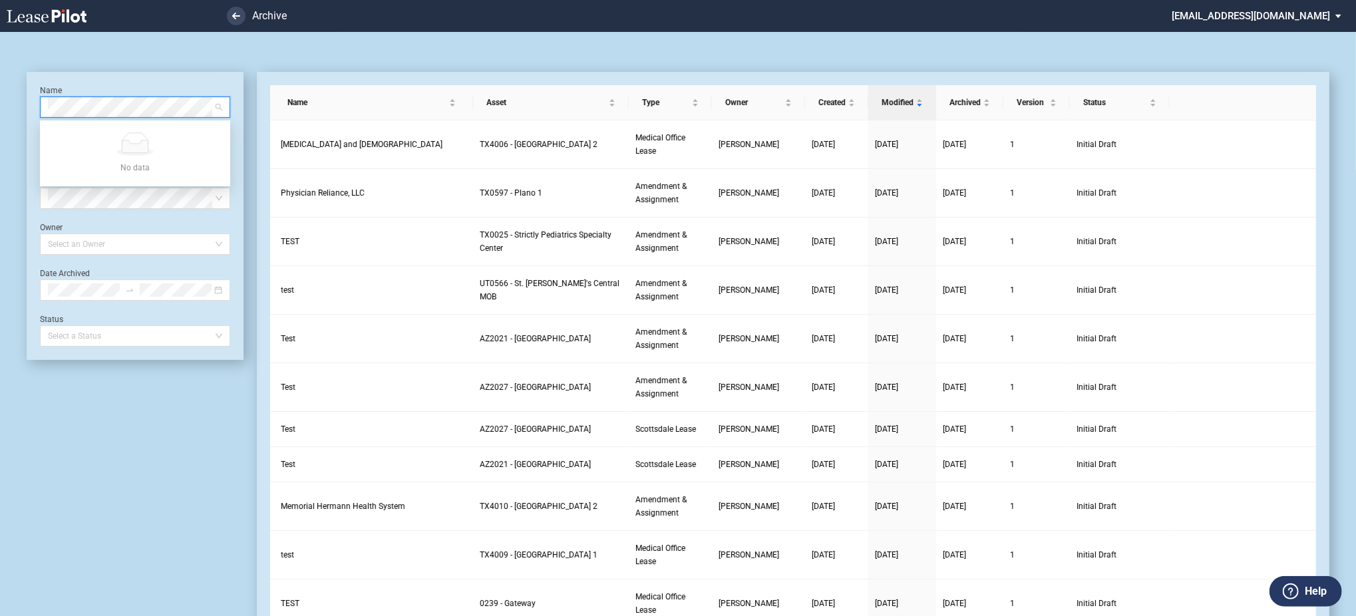
click at [1292, 10] on md-select "[EMAIL_ADDRESS][DOMAIN_NAME] Super Admin Area Admin Area Settings Sign Out" at bounding box center [1261, 15] width 182 height 30
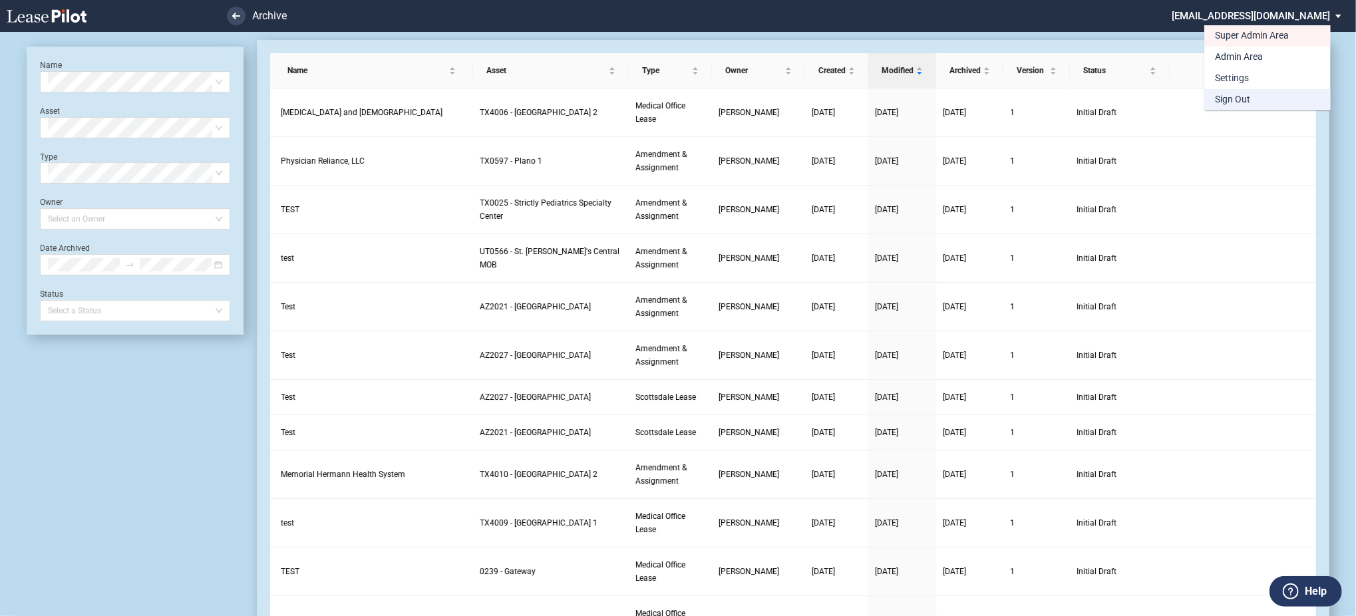
click at [1262, 104] on md-option "Sign Out" at bounding box center [1267, 99] width 126 height 21
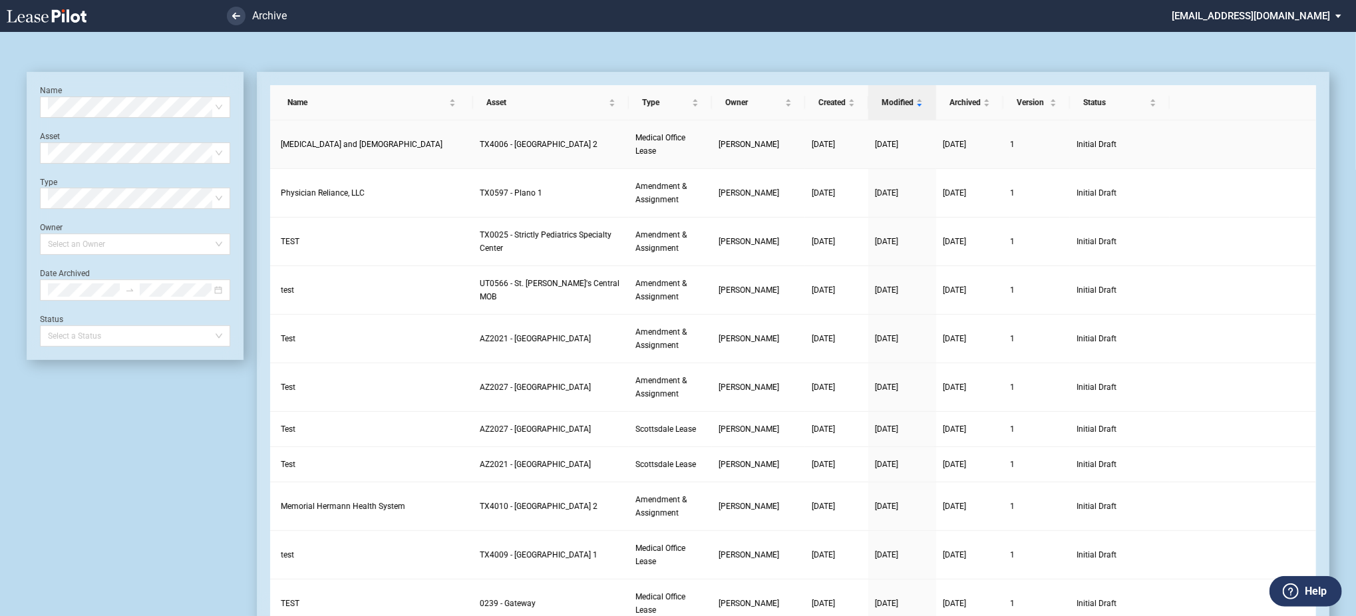
scroll to position [32, 0]
